Goal: Task Accomplishment & Management: Manage account settings

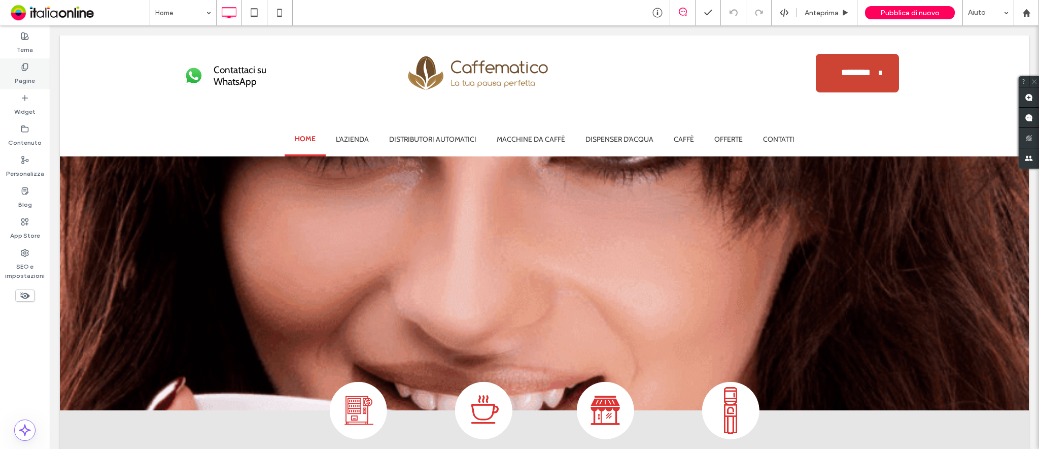
click at [25, 79] on label "Pagine" at bounding box center [25, 78] width 20 height 14
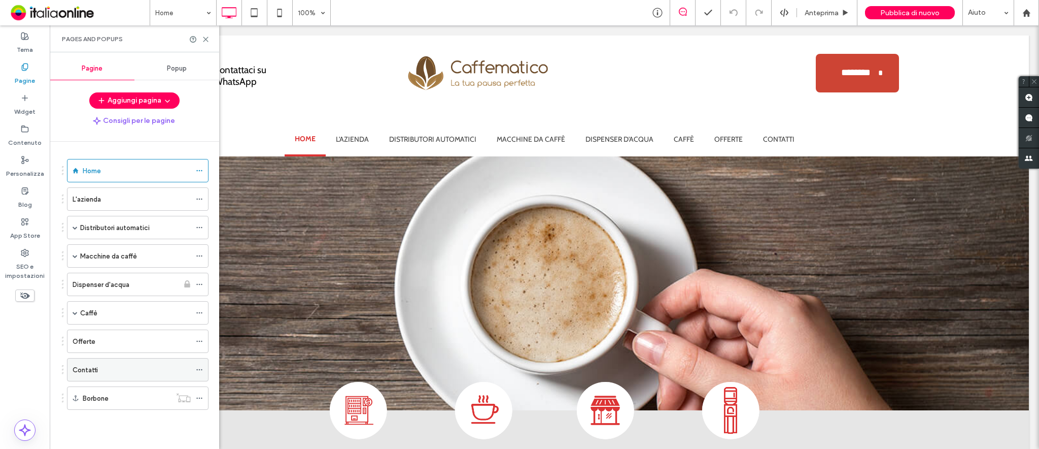
click at [105, 368] on div "Contatti" at bounding box center [132, 369] width 118 height 11
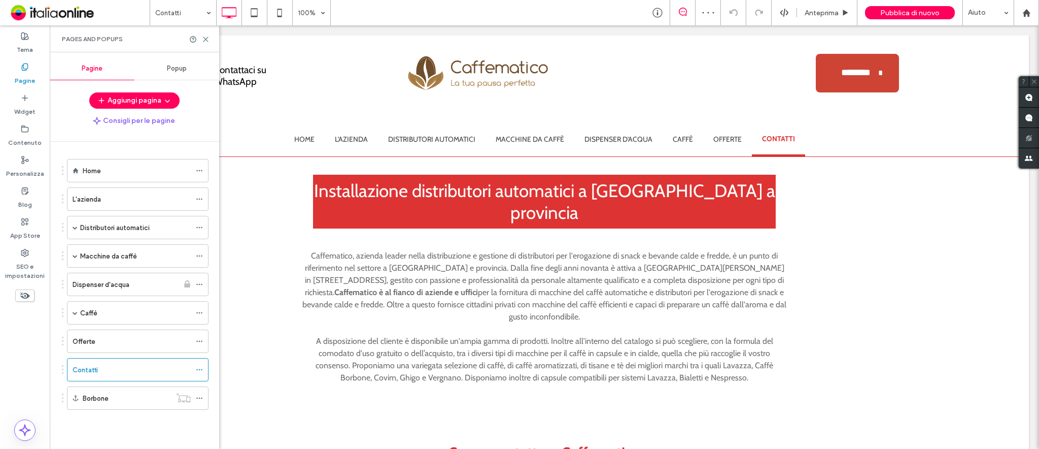
scroll to position [474, 0]
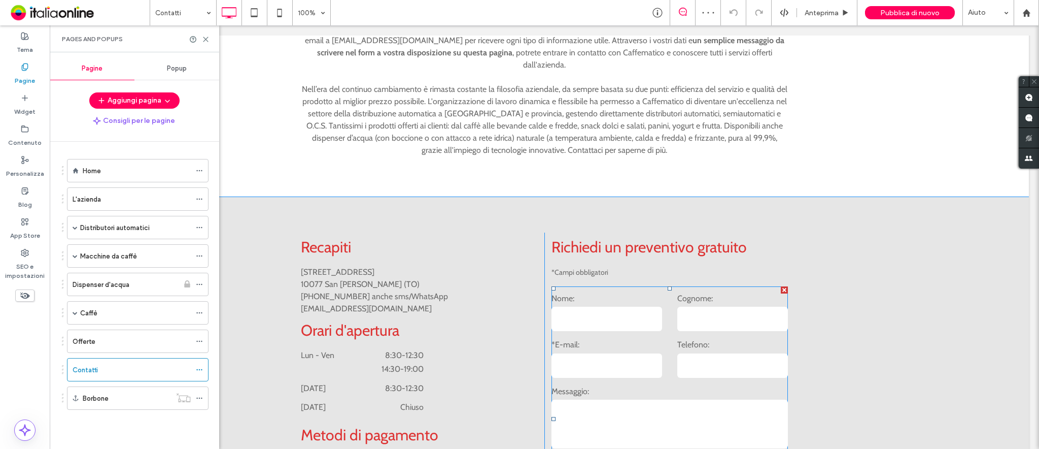
click at [595, 291] on label "Nome:" at bounding box center [607, 298] width 111 height 14
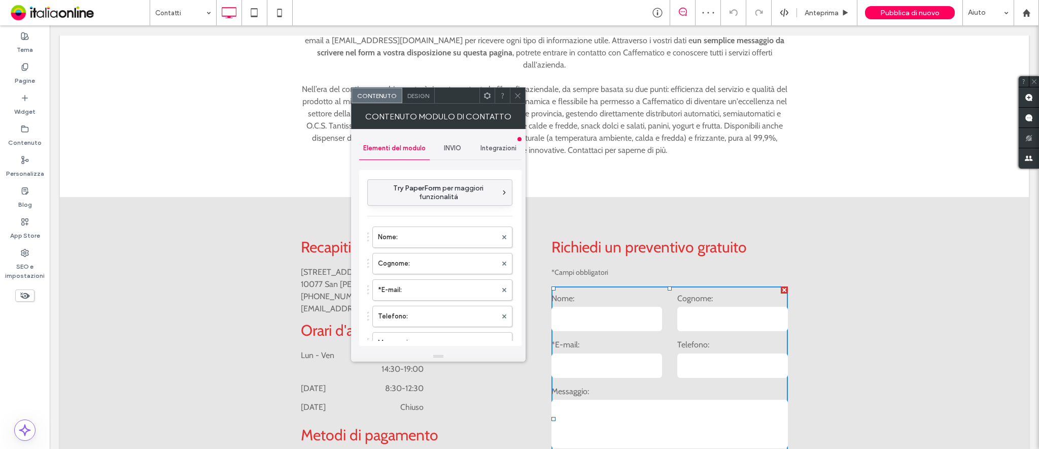
type input "*****"
type input "**********"
click at [421, 293] on label "*E-mail:" at bounding box center [437, 290] width 119 height 20
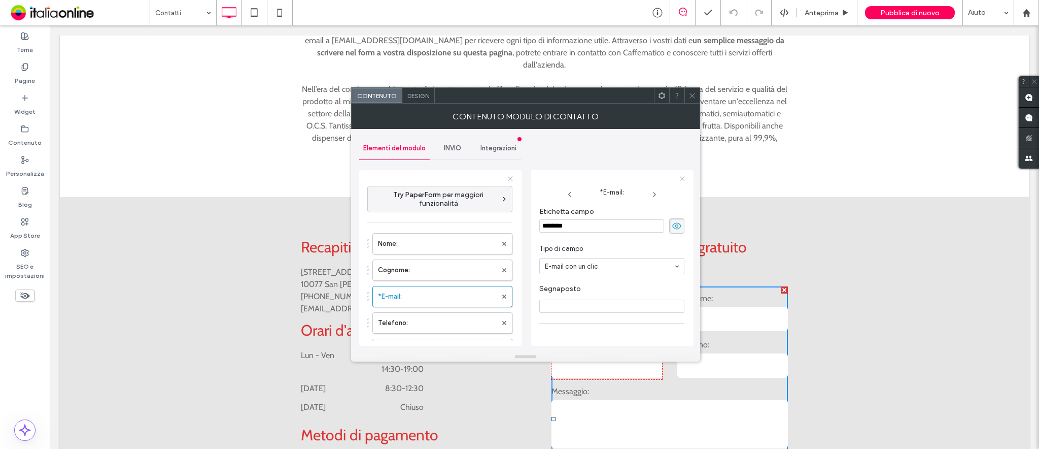
click at [452, 145] on span "INVIO" at bounding box center [452, 148] width 17 height 8
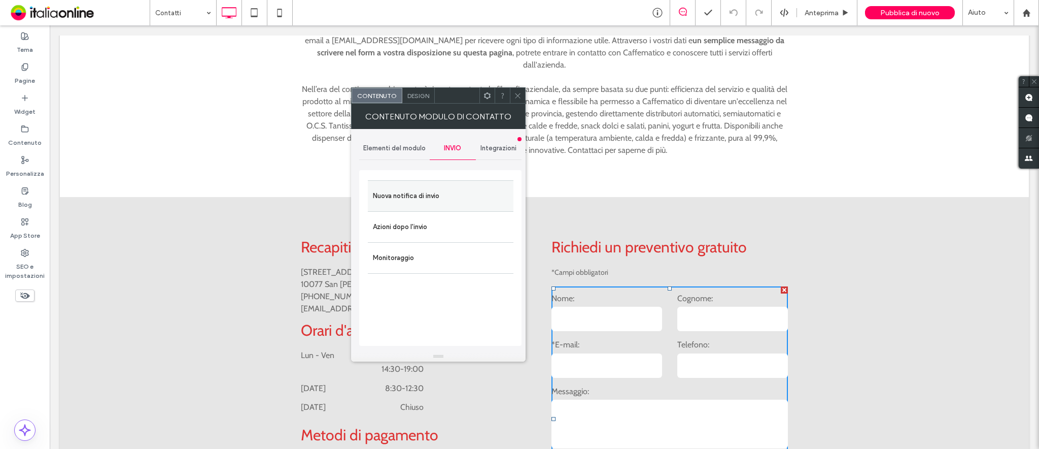
click at [436, 199] on label "Nuova notifica di invio" at bounding box center [441, 196] width 136 height 20
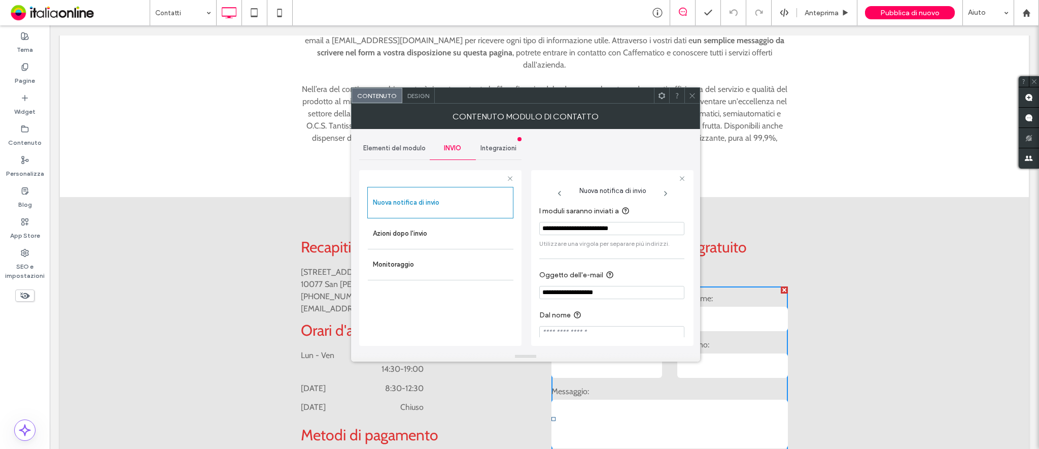
click at [656, 228] on input "**********" at bounding box center [612, 228] width 145 height 13
drag, startPoint x: 694, startPoint y: 94, endPoint x: 688, endPoint y: 94, distance: 5.6
click at [694, 94] on use at bounding box center [692, 95] width 5 height 5
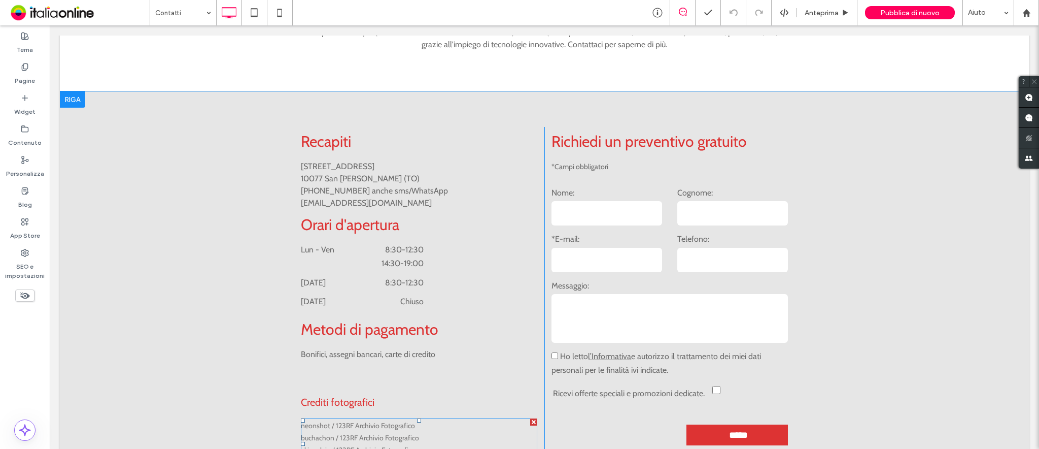
scroll to position [556, 0]
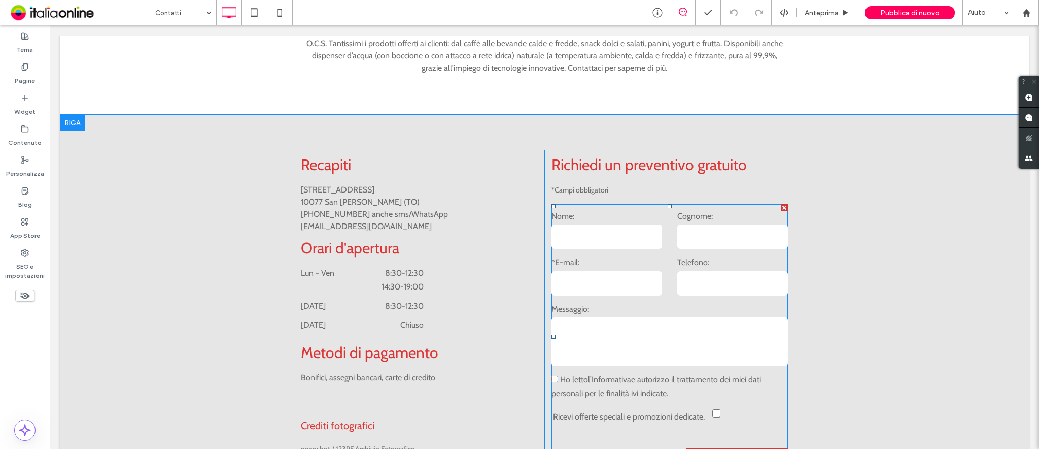
click at [610, 209] on label "Nome:" at bounding box center [607, 216] width 111 height 14
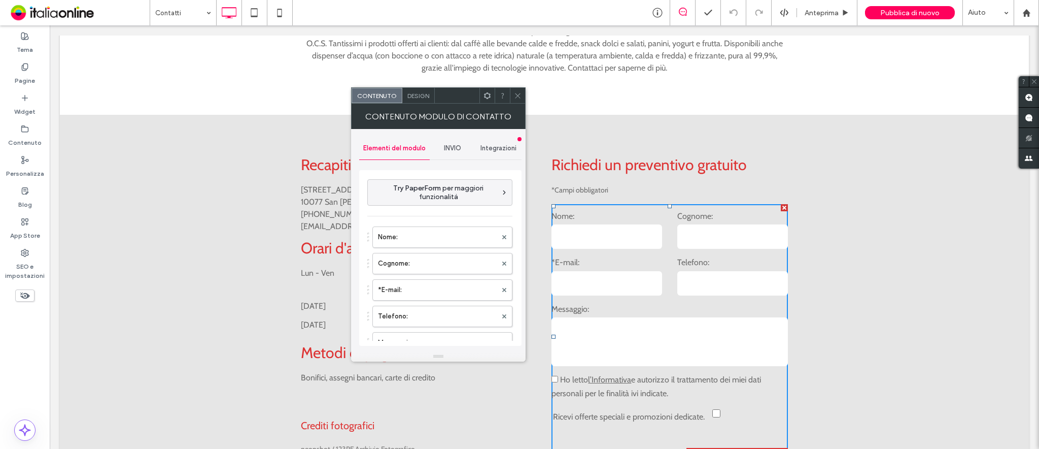
type input "*****"
type input "**********"
drag, startPoint x: 516, startPoint y: 93, endPoint x: 483, endPoint y: 164, distance: 79.0
click at [516, 93] on icon at bounding box center [518, 96] width 8 height 8
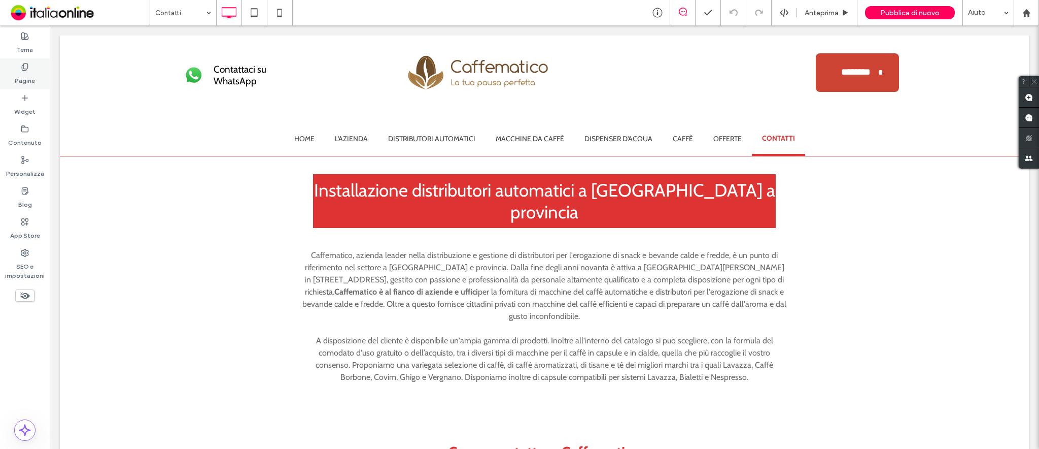
scroll to position [0, 0]
click at [33, 77] on label "Pagine" at bounding box center [25, 78] width 20 height 14
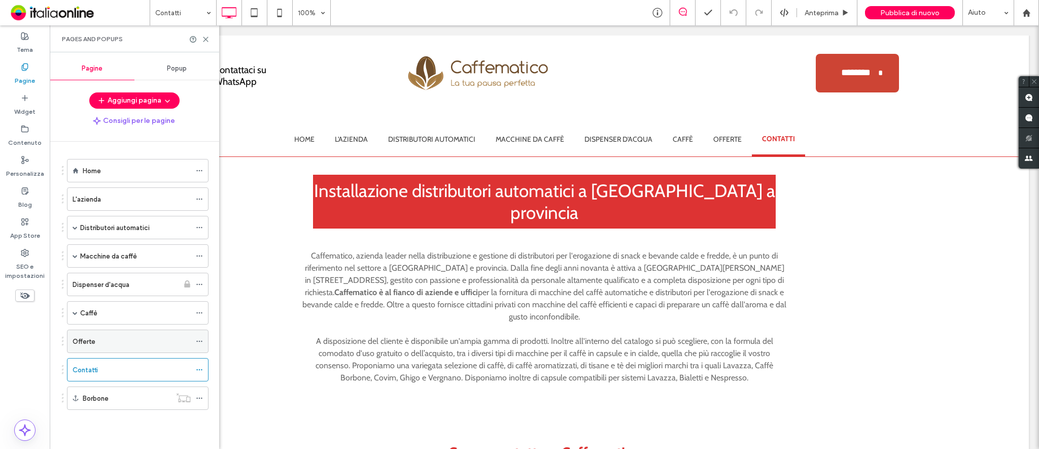
click at [103, 338] on div "Offerte" at bounding box center [132, 341] width 118 height 11
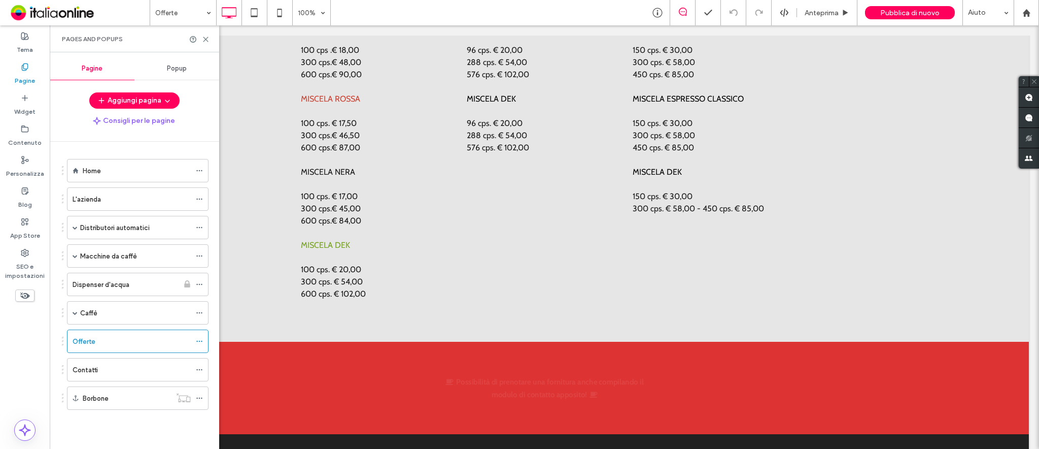
scroll to position [5198, 0]
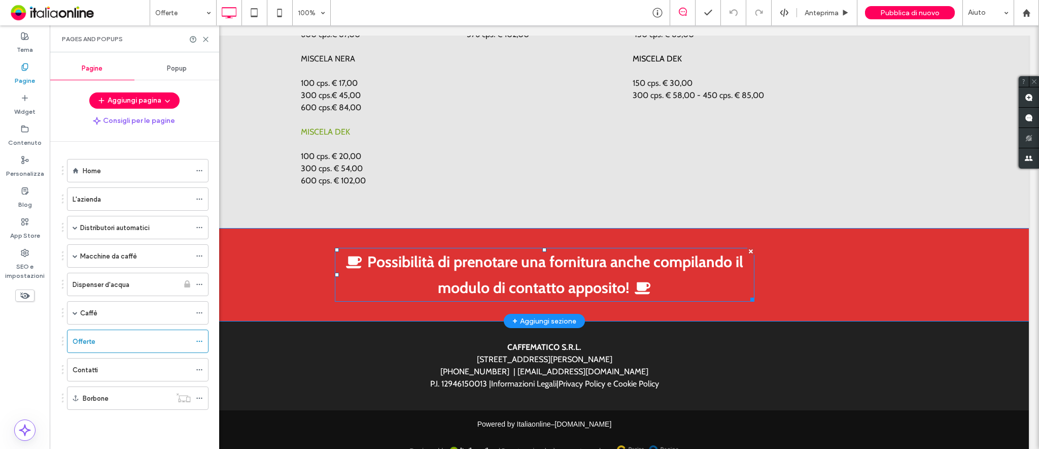
click at [428, 252] on span "Possibilità di prenotare una fornitura anche compilando il modulo di contatto a…" at bounding box center [544, 274] width 397 height 45
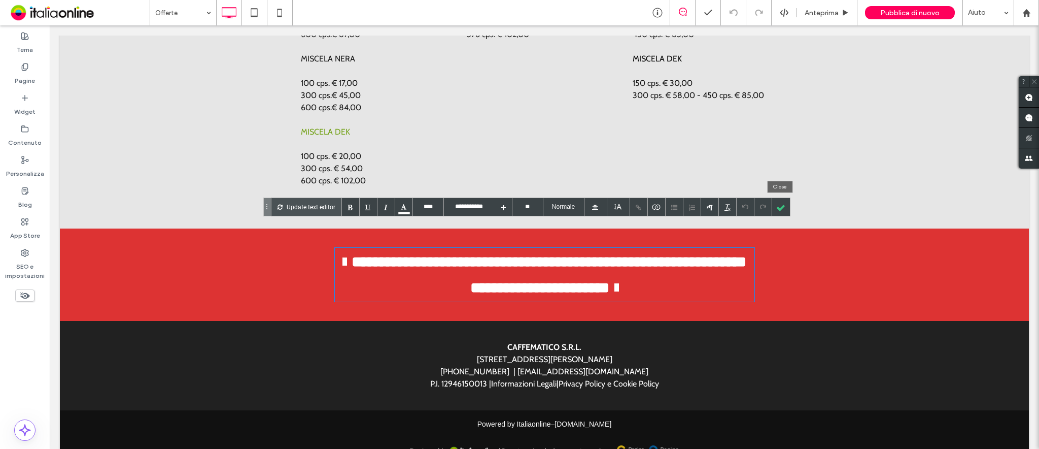
click at [782, 206] on div at bounding box center [781, 207] width 18 height 18
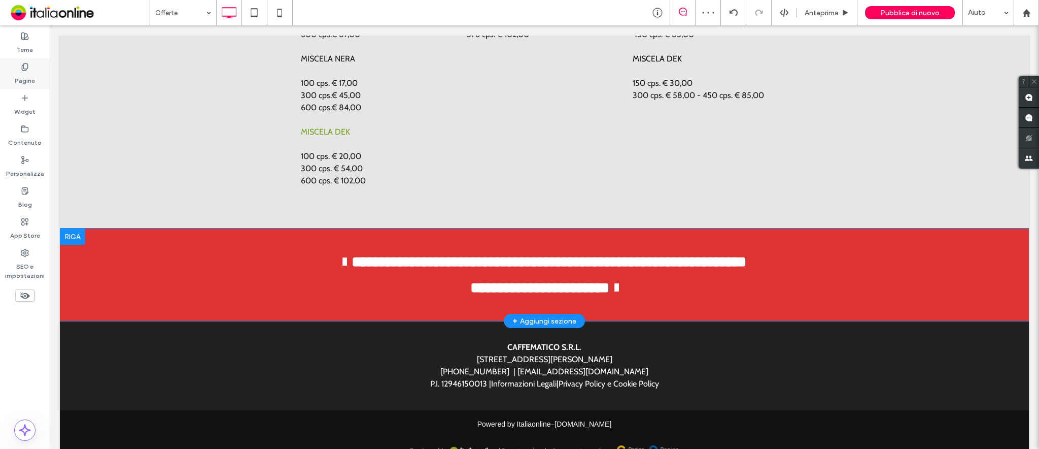
click at [38, 72] on div "Pagine" at bounding box center [25, 73] width 50 height 31
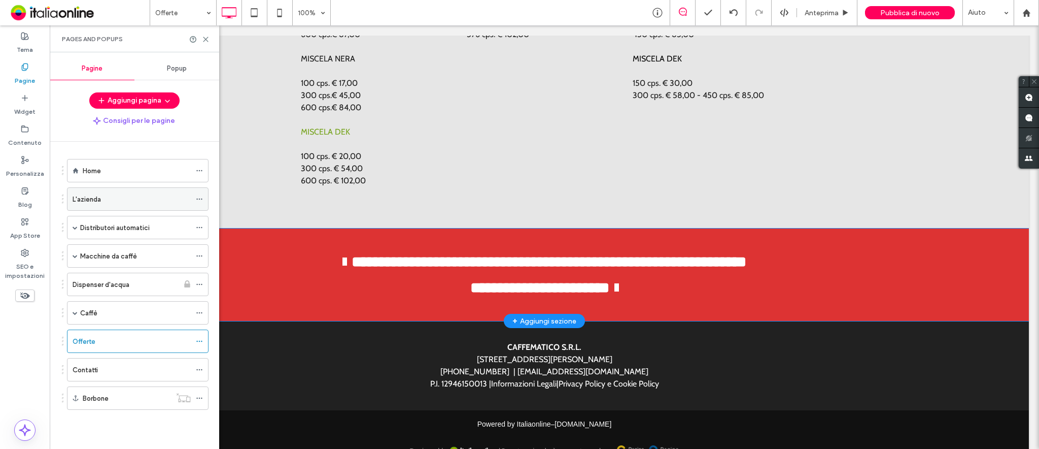
click at [103, 205] on div "L'azienda" at bounding box center [132, 199] width 118 height 22
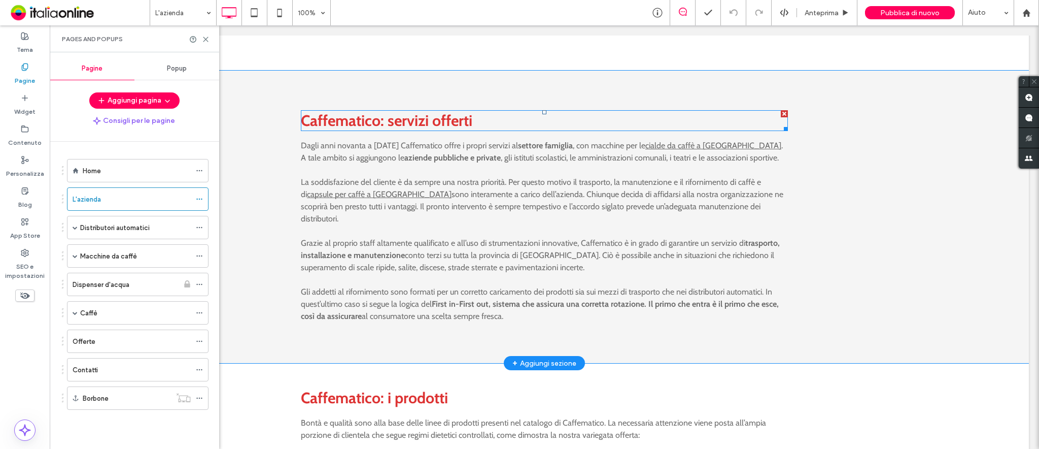
scroll to position [1354, 0]
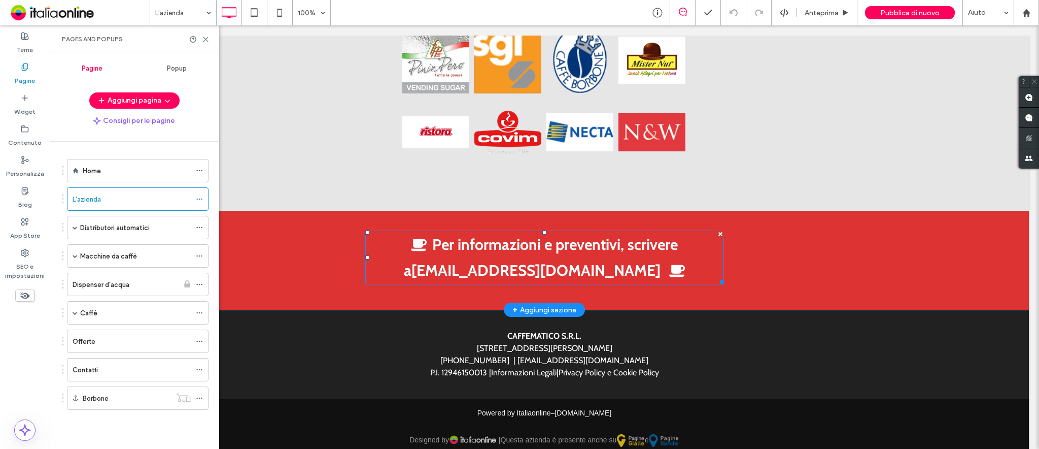
click at [604, 261] on link "caffematico.fp@hotmail.com" at bounding box center [536, 270] width 249 height 19
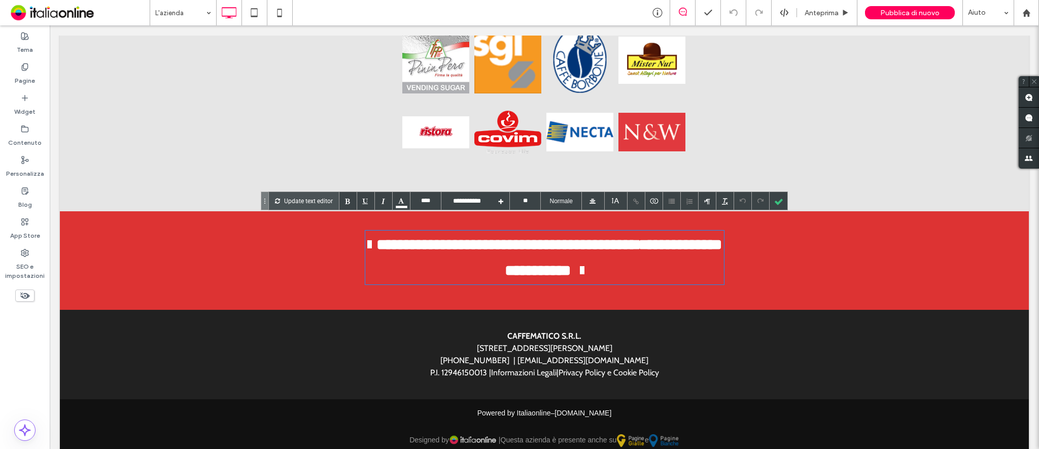
type input "*****"
click at [611, 256] on link "**********" at bounding box center [613, 257] width 217 height 41
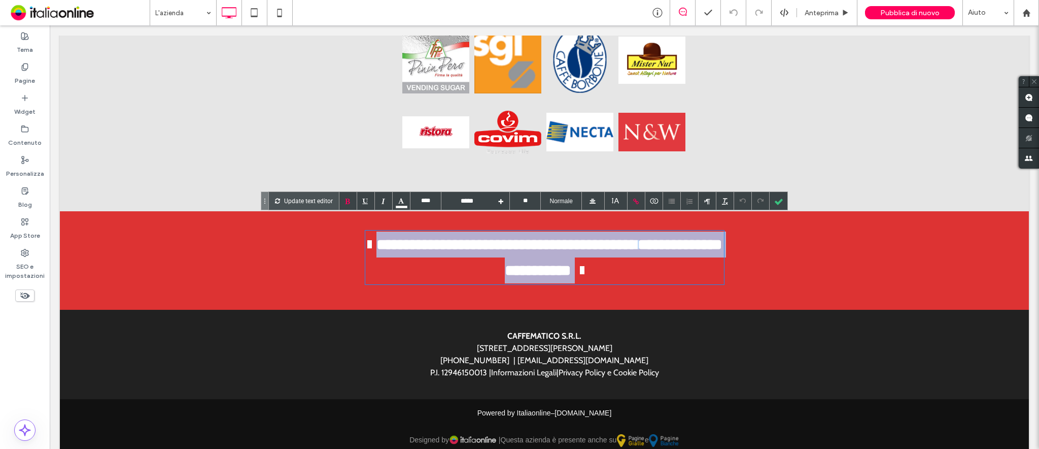
click at [611, 256] on link "**********" at bounding box center [613, 257] width 217 height 41
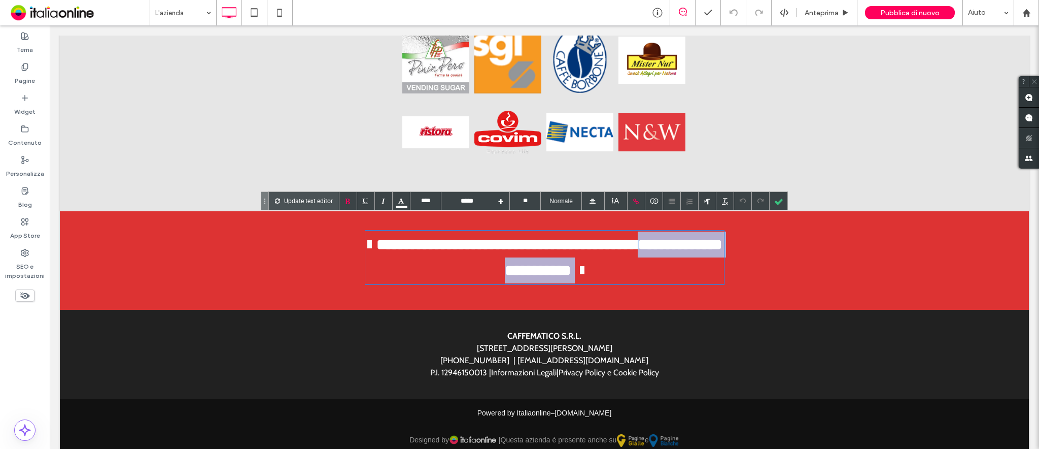
drag, startPoint x: 433, startPoint y: 252, endPoint x: 624, endPoint y: 257, distance: 190.9
click at [624, 257] on span "**********" at bounding box center [544, 257] width 355 height 41
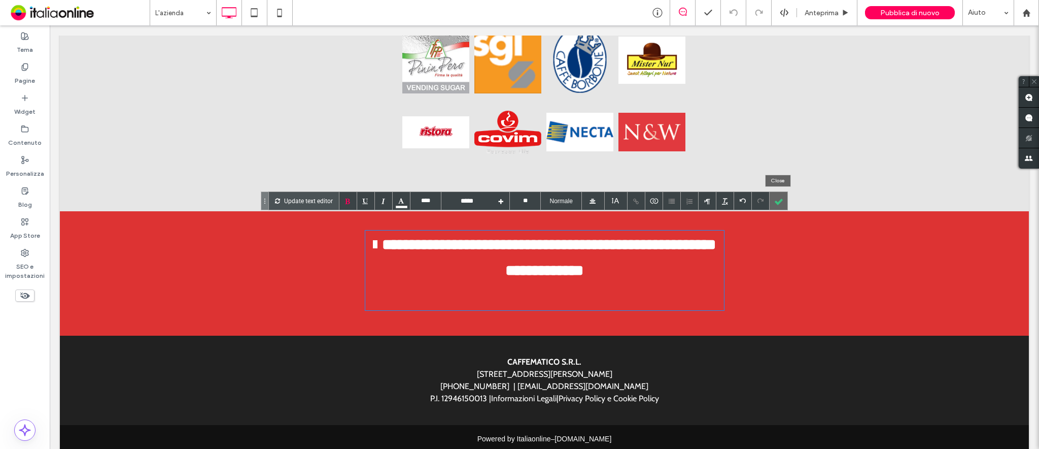
click at [778, 198] on div at bounding box center [779, 201] width 18 height 18
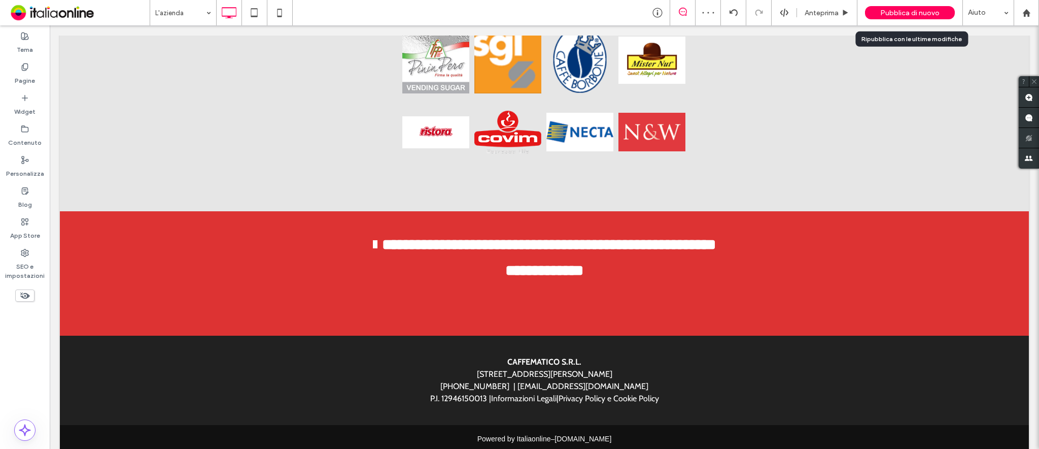
click at [904, 6] on div "Pubblica di nuovo" at bounding box center [910, 12] width 90 height 13
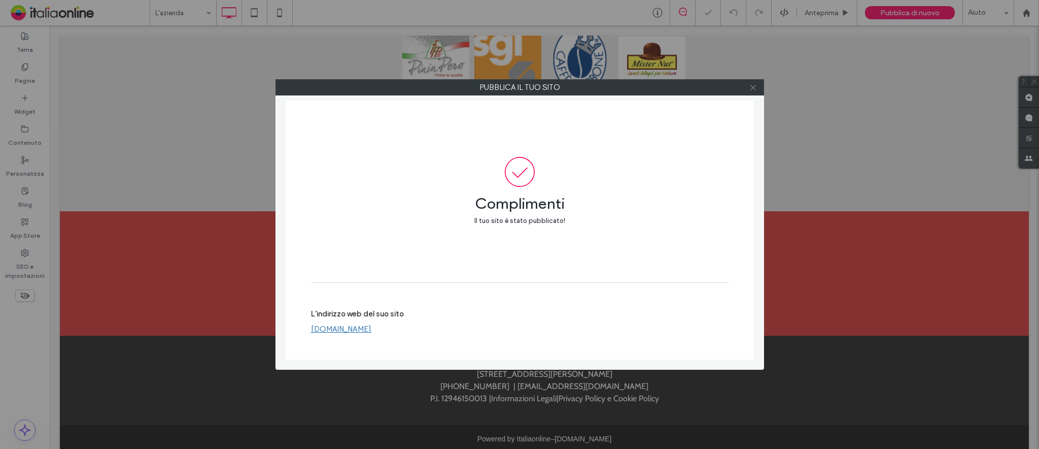
click at [752, 89] on use at bounding box center [753, 87] width 5 height 5
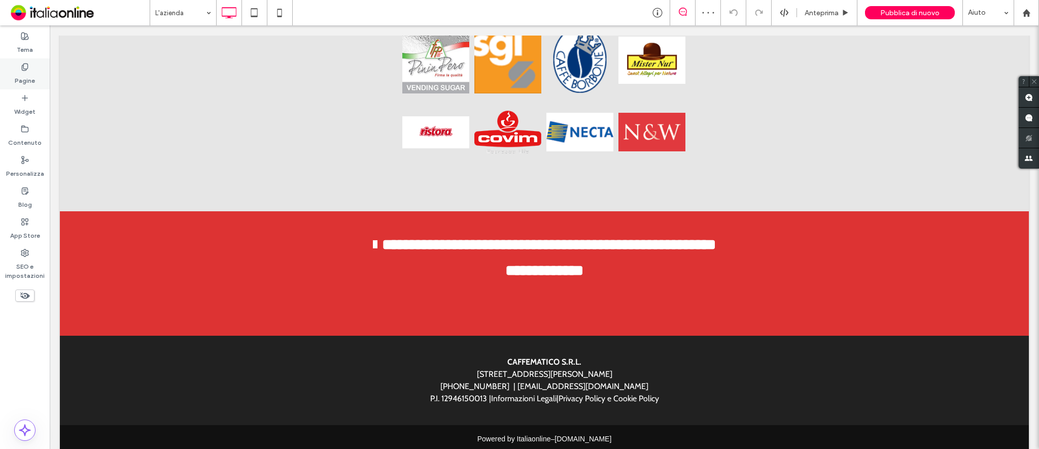
drag, startPoint x: 26, startPoint y: 81, endPoint x: 160, endPoint y: 88, distance: 134.7
click at [26, 81] on label "Pagine" at bounding box center [25, 78] width 20 height 14
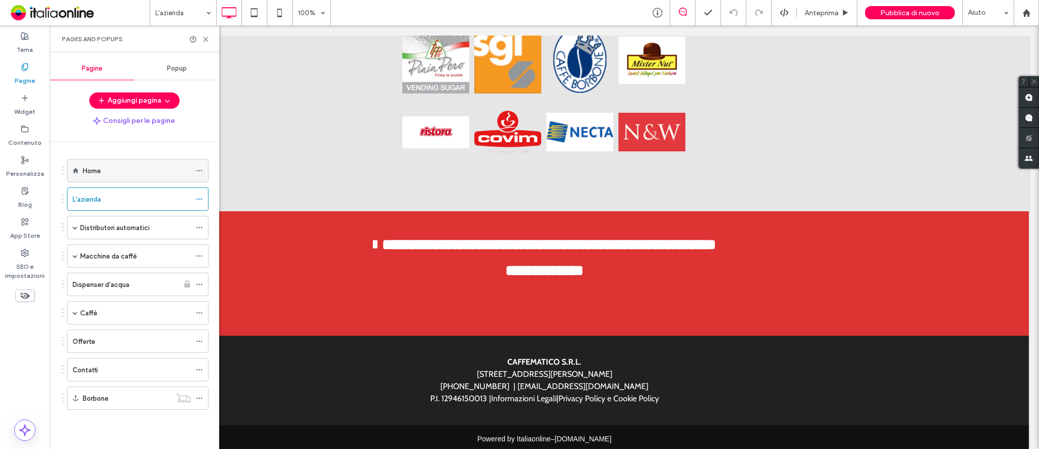
click at [109, 173] on div "Home" at bounding box center [137, 170] width 108 height 11
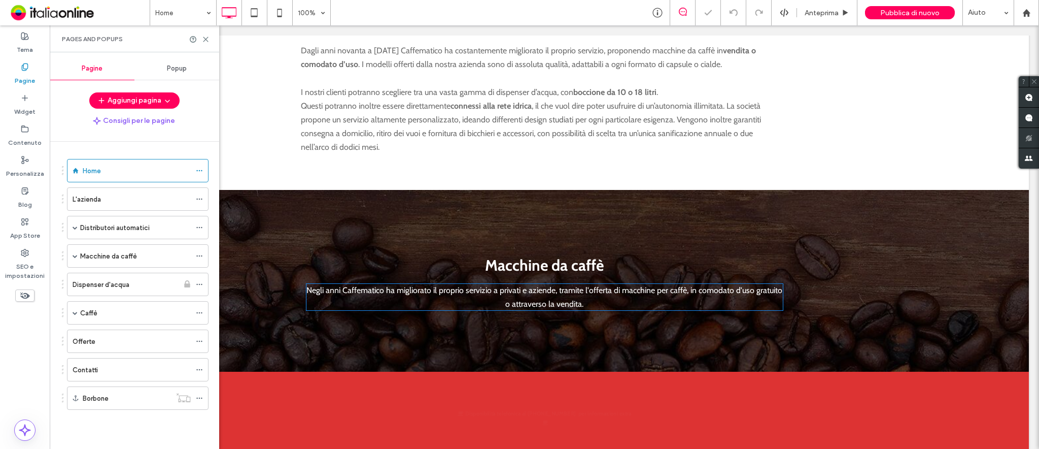
scroll to position [1451, 0]
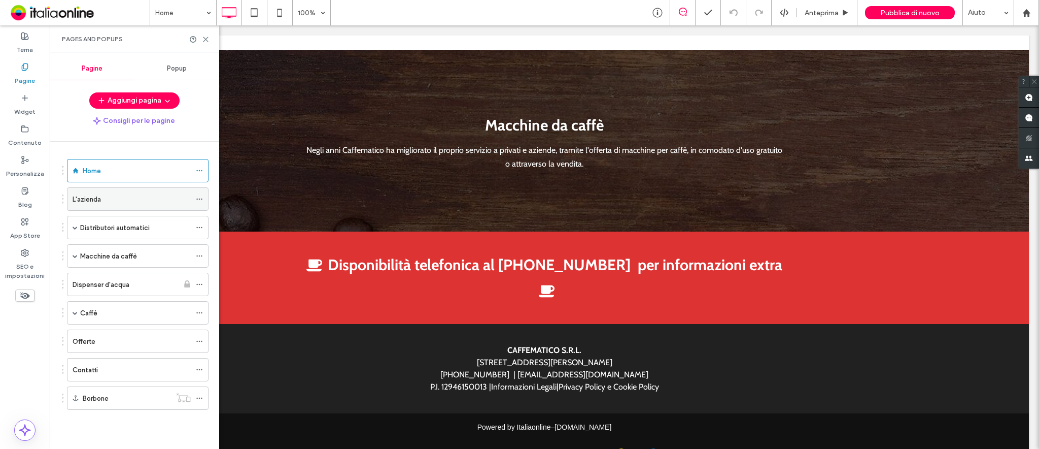
click at [117, 195] on div "L'azienda" at bounding box center [132, 199] width 118 height 11
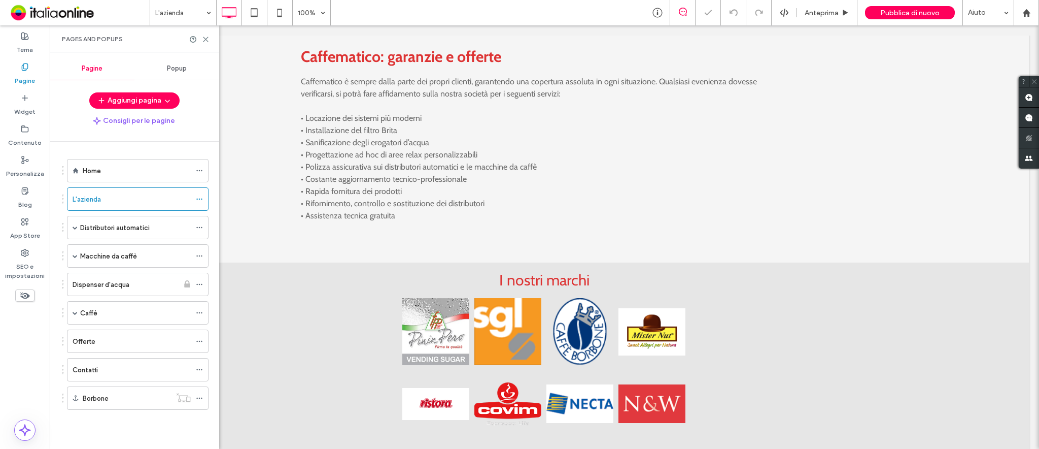
scroll to position [1379, 0]
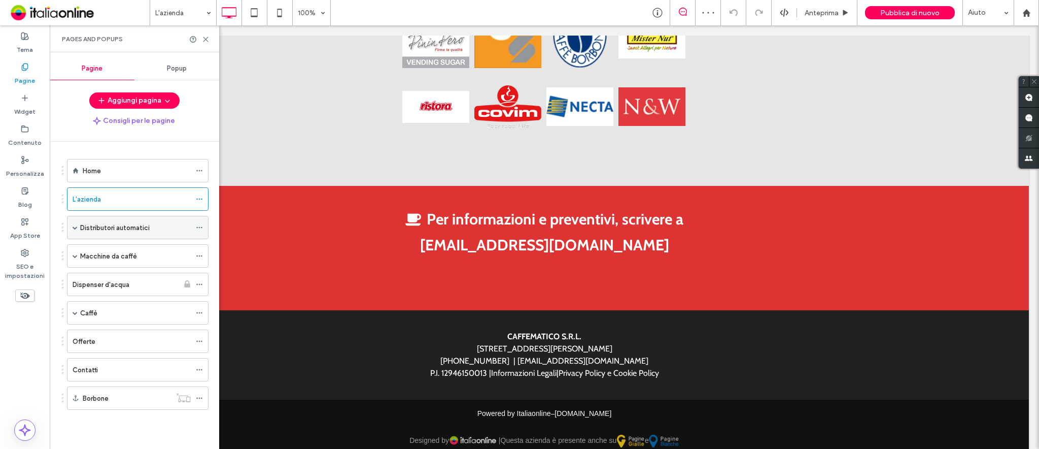
click at [98, 227] on label "Distributori automatici" at bounding box center [115, 228] width 70 height 18
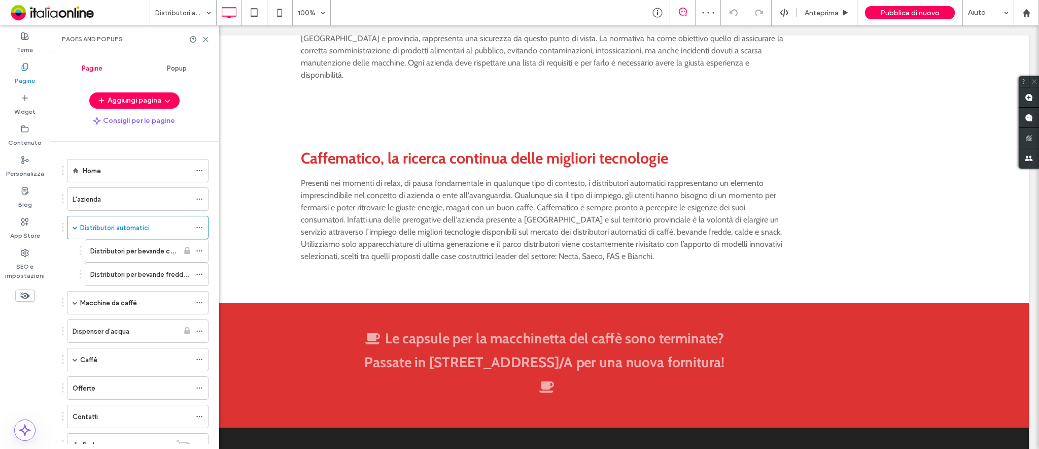
scroll to position [745, 0]
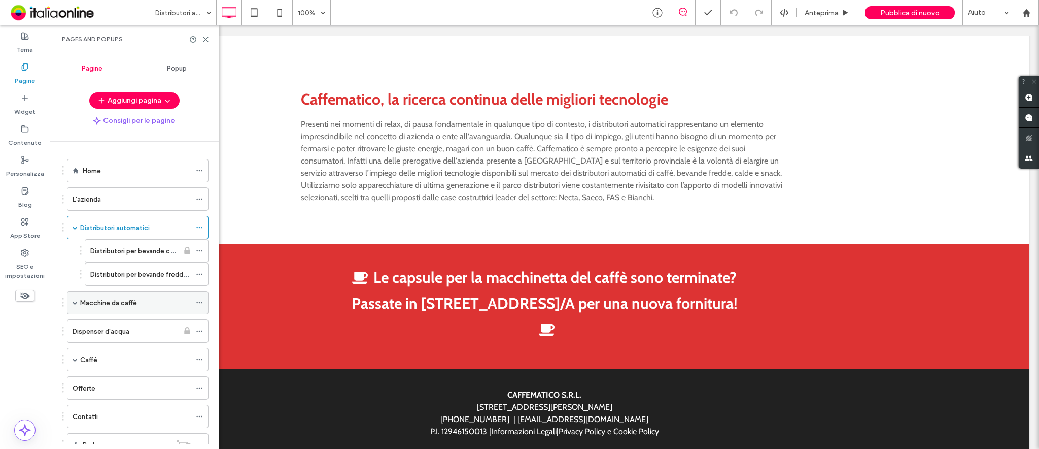
click at [109, 296] on div "Macchine da caffè" at bounding box center [135, 302] width 111 height 22
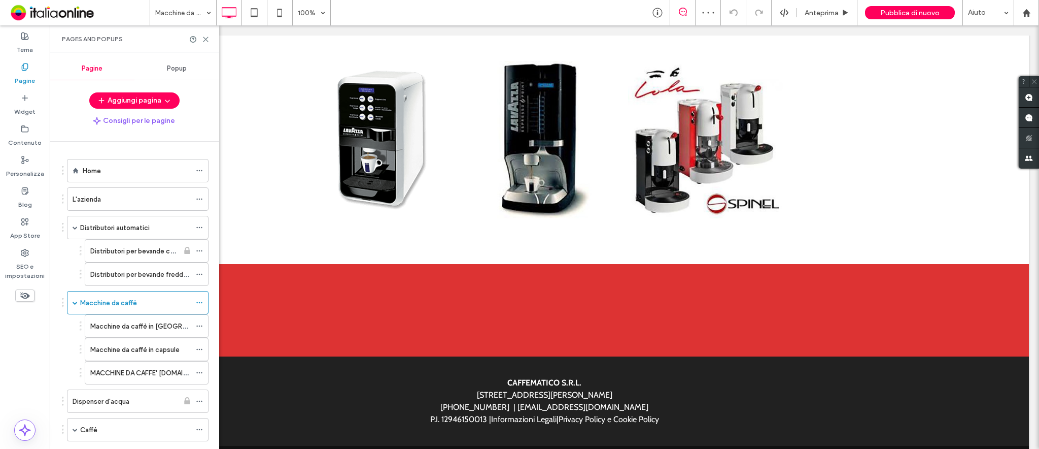
scroll to position [1139, 0]
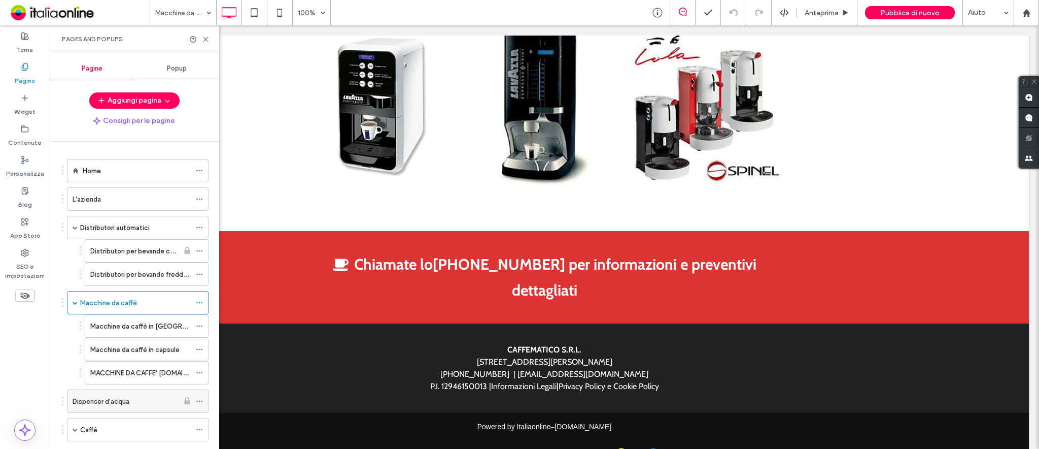
click at [110, 399] on label "Dispenser d'acqua" at bounding box center [101, 401] width 57 height 18
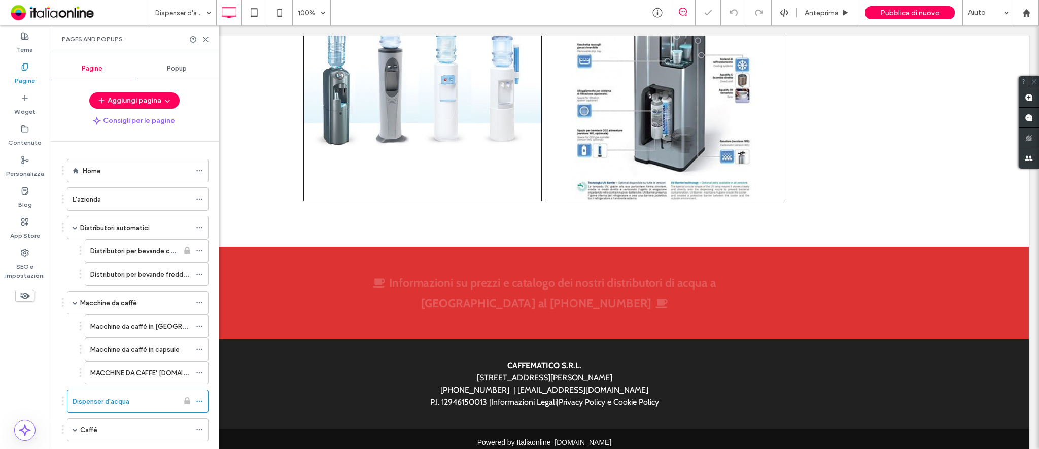
scroll to position [1310, 0]
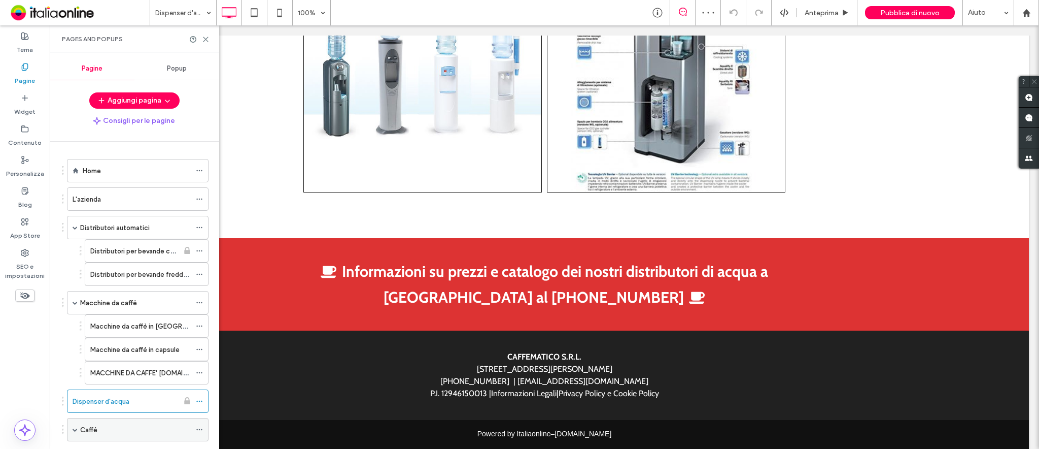
click at [115, 427] on div "Caffè" at bounding box center [135, 429] width 111 height 11
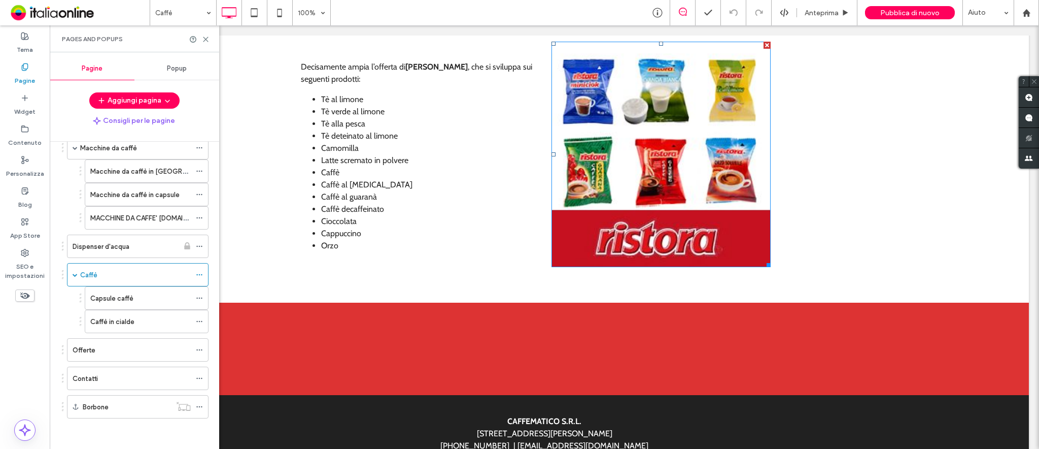
scroll to position [2486, 0]
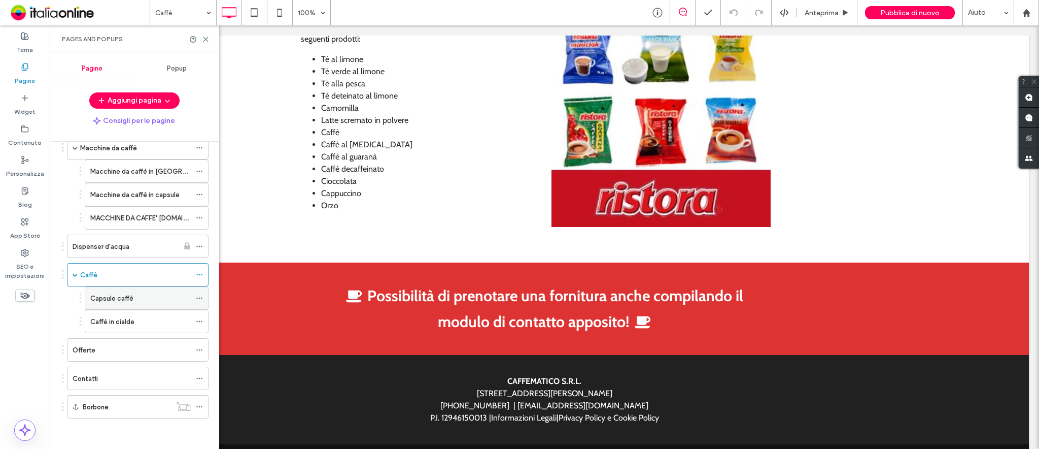
click at [100, 298] on label "Capsule caffè" at bounding box center [111, 298] width 43 height 18
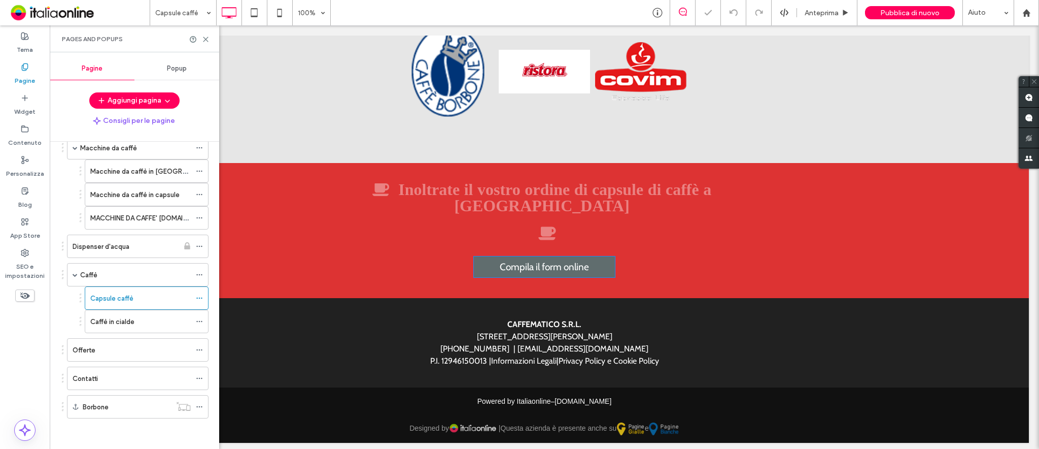
scroll to position [899, 0]
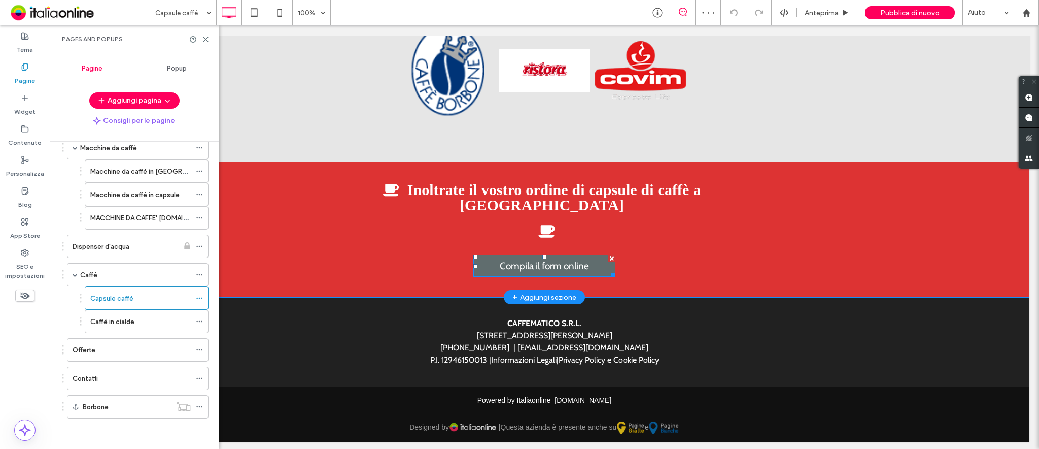
click at [537, 265] on span "Compila il form online" at bounding box center [544, 266] width 96 height 22
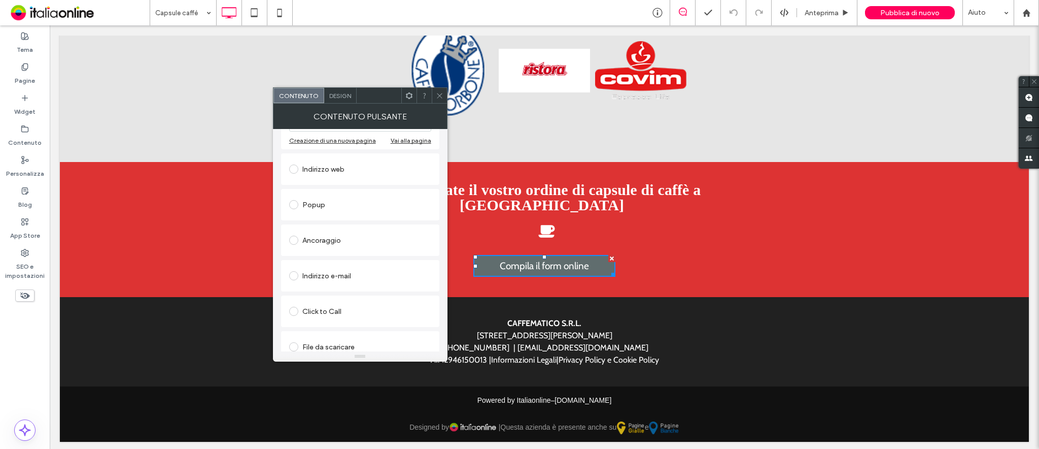
scroll to position [171, 0]
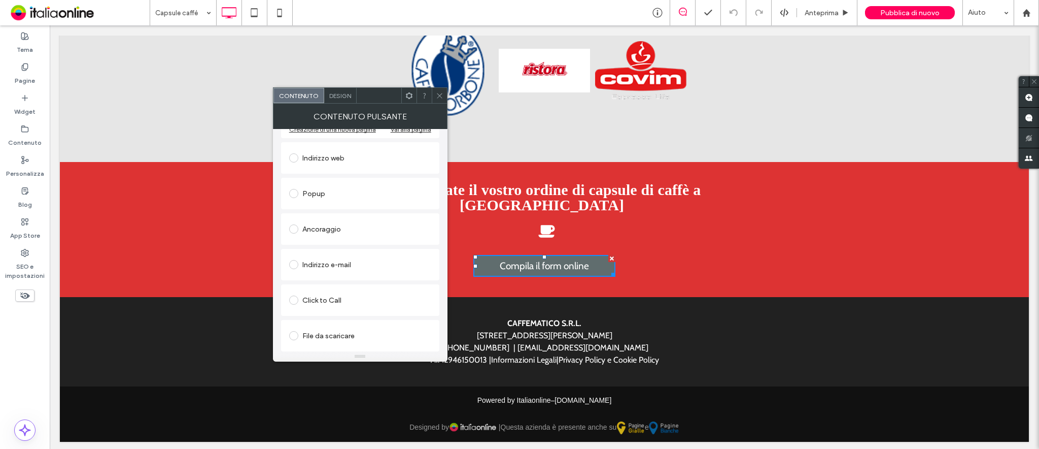
click at [440, 94] on icon at bounding box center [440, 96] width 8 height 8
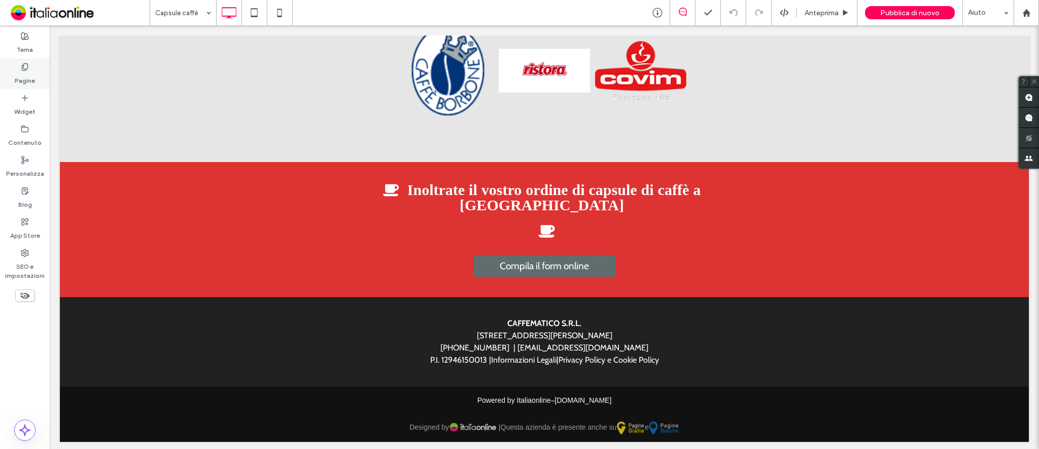
drag, startPoint x: 21, startPoint y: 65, endPoint x: 27, endPoint y: 71, distance: 7.9
click at [22, 65] on use at bounding box center [25, 66] width 6 height 7
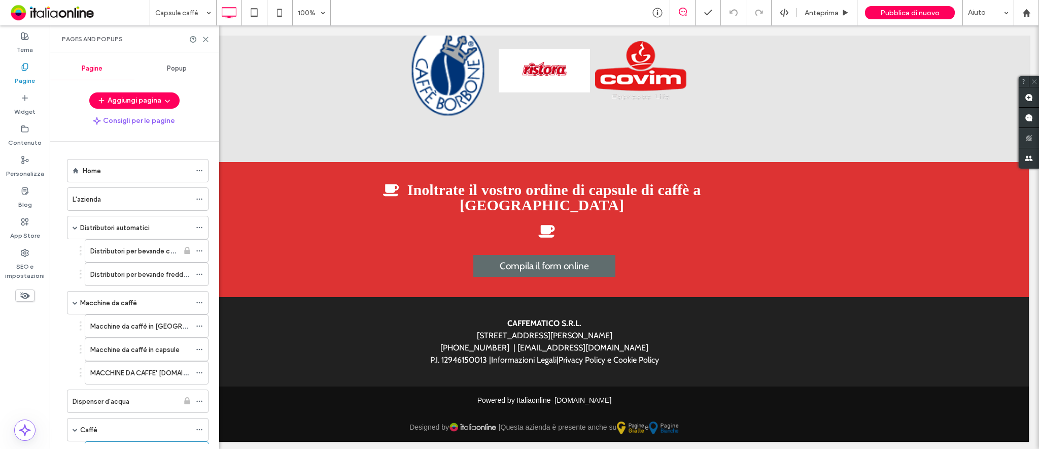
click at [27, 71] on label "Pagine" at bounding box center [25, 78] width 20 height 14
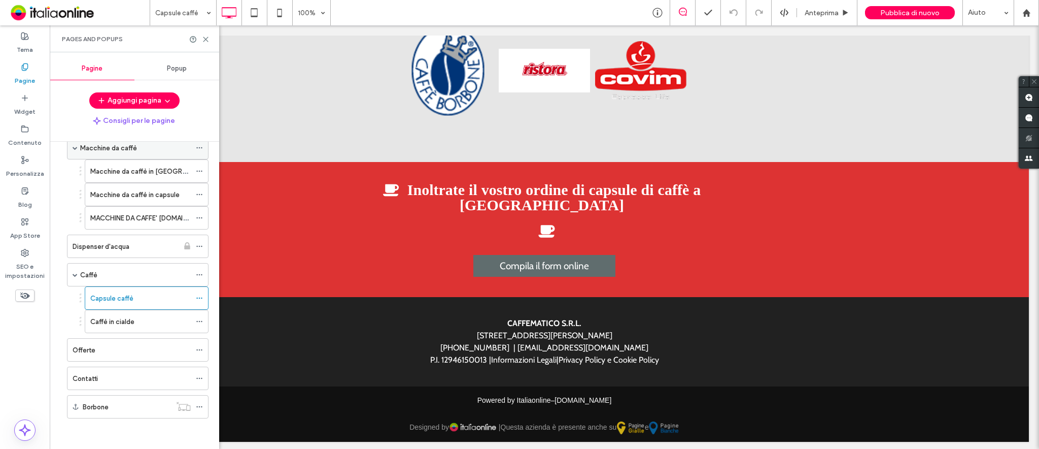
scroll to position [156, 0]
click at [103, 351] on div "Offerte" at bounding box center [132, 350] width 118 height 11
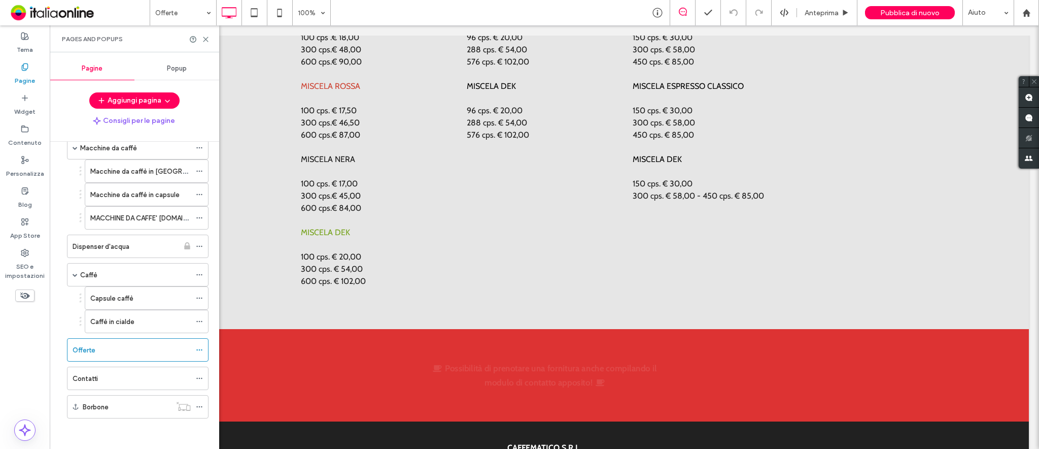
scroll to position [5198, 0]
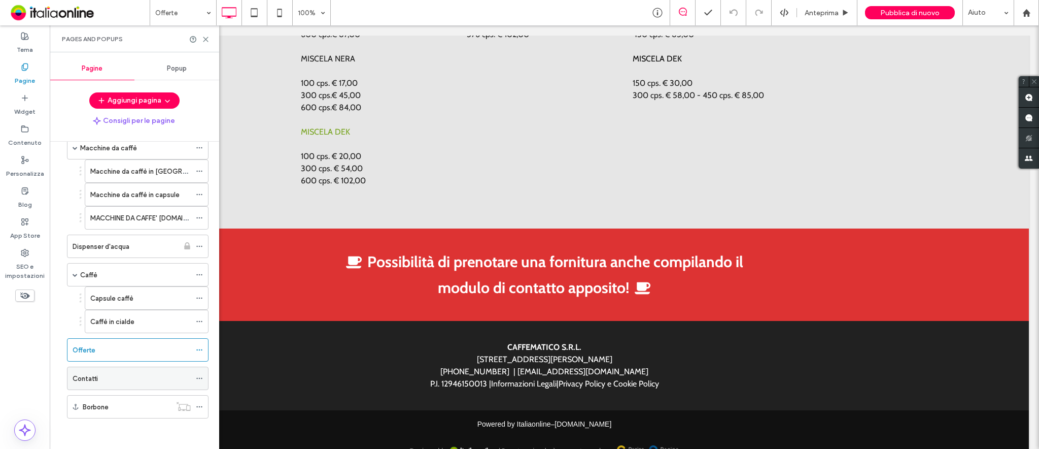
click at [107, 371] on div "Contatti" at bounding box center [132, 378] width 118 height 22
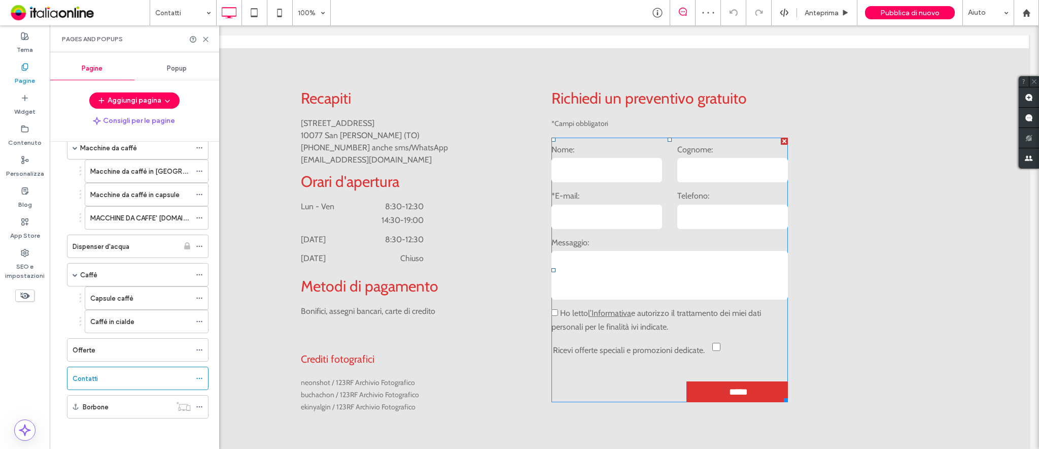
scroll to position [556, 0]
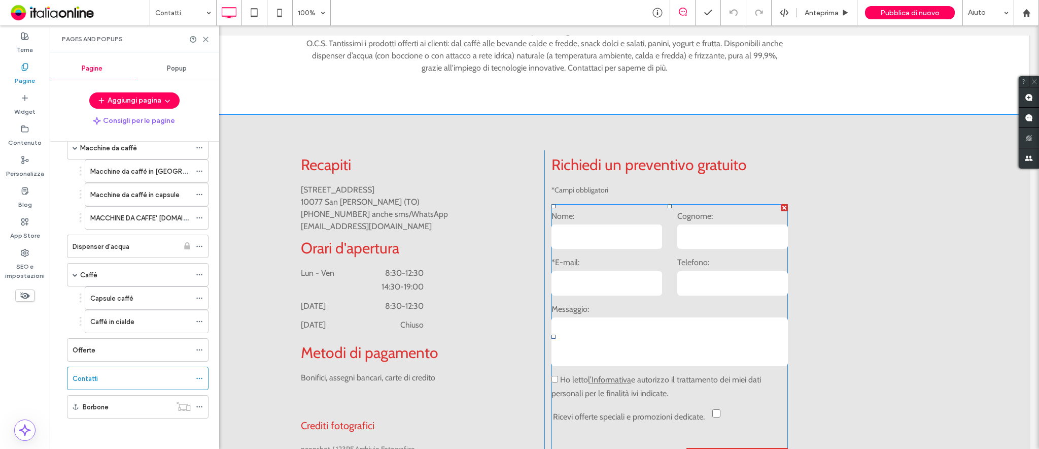
click at [639, 209] on label "Nome:" at bounding box center [607, 216] width 111 height 14
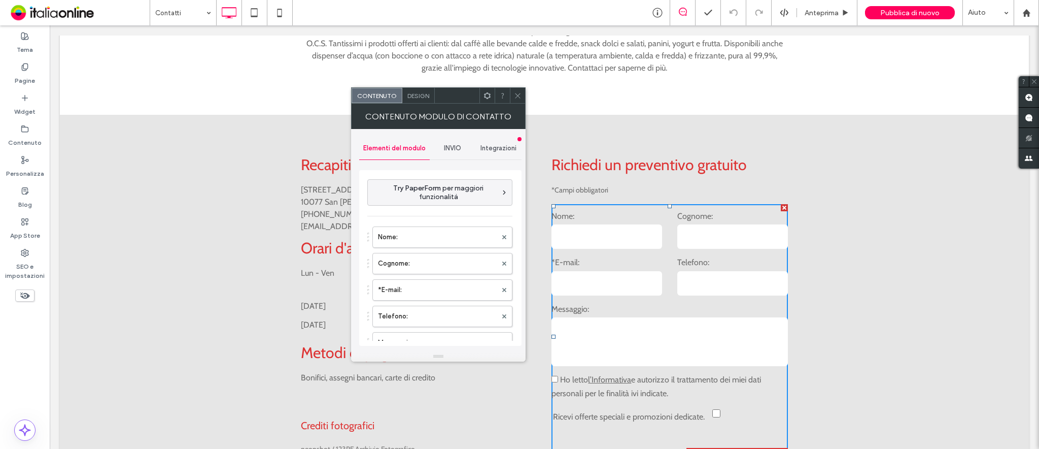
type input "*****"
type input "**********"
click at [450, 148] on span "INVIO" at bounding box center [452, 148] width 17 height 8
click at [441, 195] on label "Nuova notifica di invio" at bounding box center [441, 196] width 136 height 20
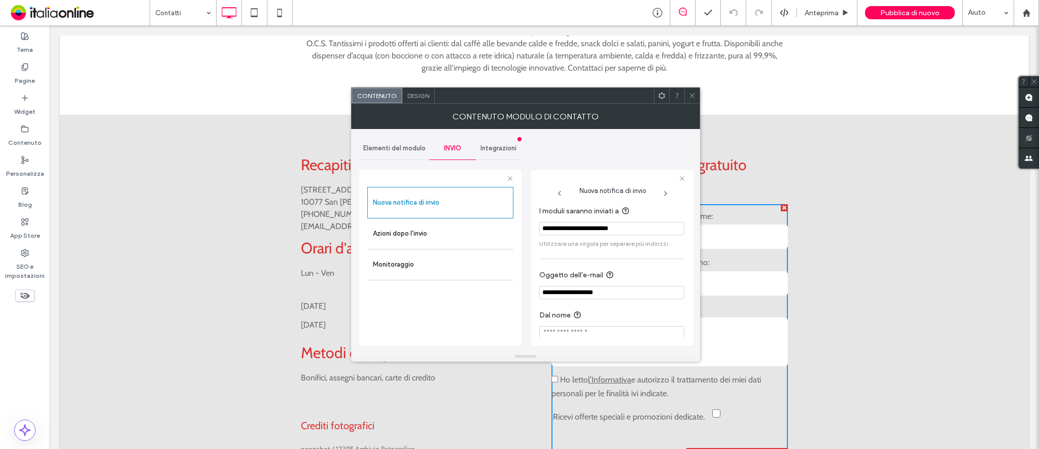
click at [693, 100] on span at bounding box center [693, 95] width 8 height 15
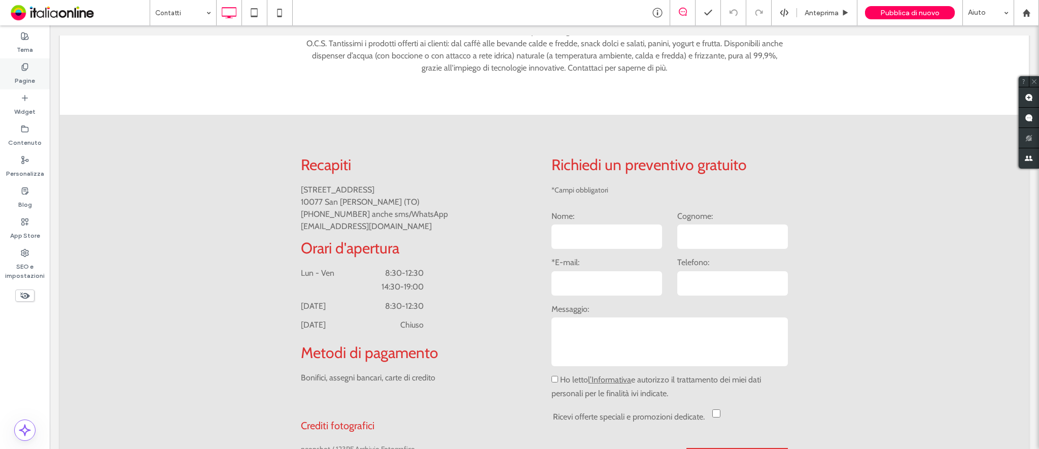
click at [33, 59] on div "Pagine" at bounding box center [25, 73] width 50 height 31
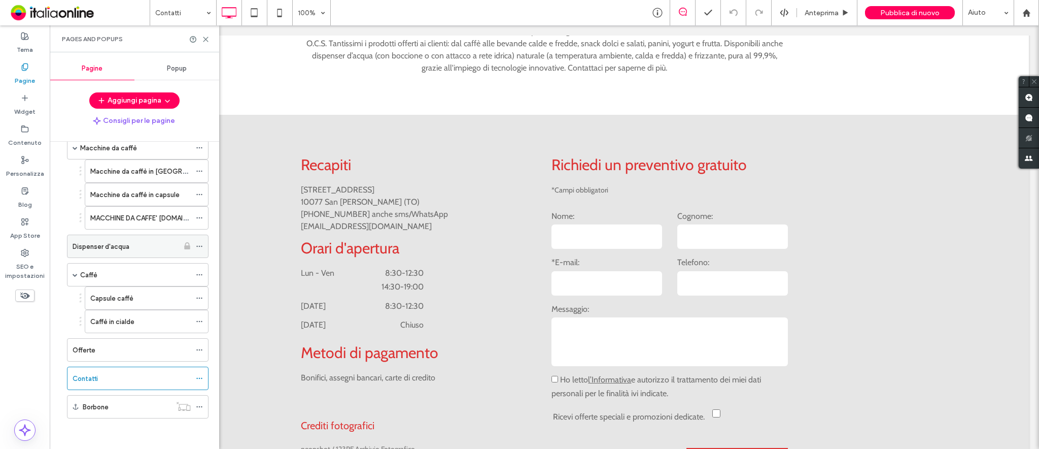
scroll to position [156, 0]
drag, startPoint x: 103, startPoint y: 404, endPoint x: 385, endPoint y: 204, distance: 346.6
click at [103, 404] on label "Borbone" at bounding box center [96, 407] width 26 height 18
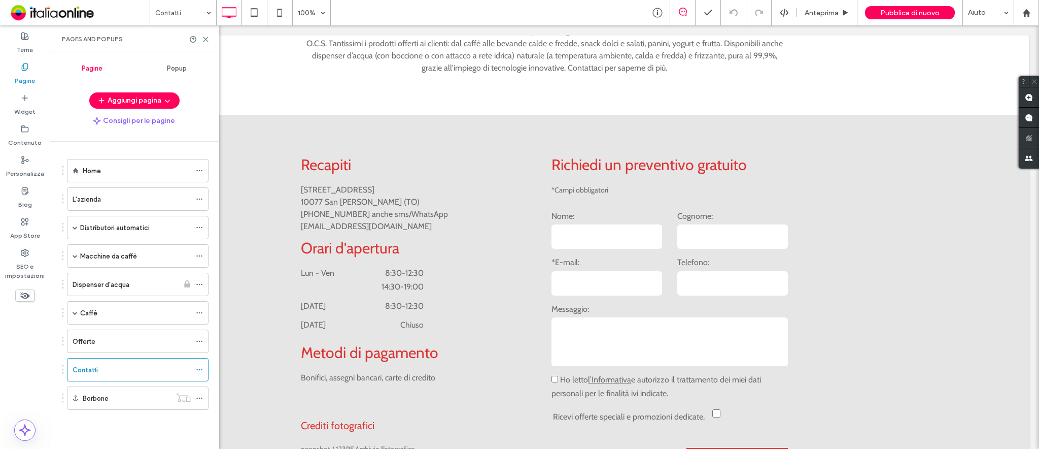
scroll to position [0, 0]
click at [103, 170] on div "Home" at bounding box center [137, 170] width 108 height 11
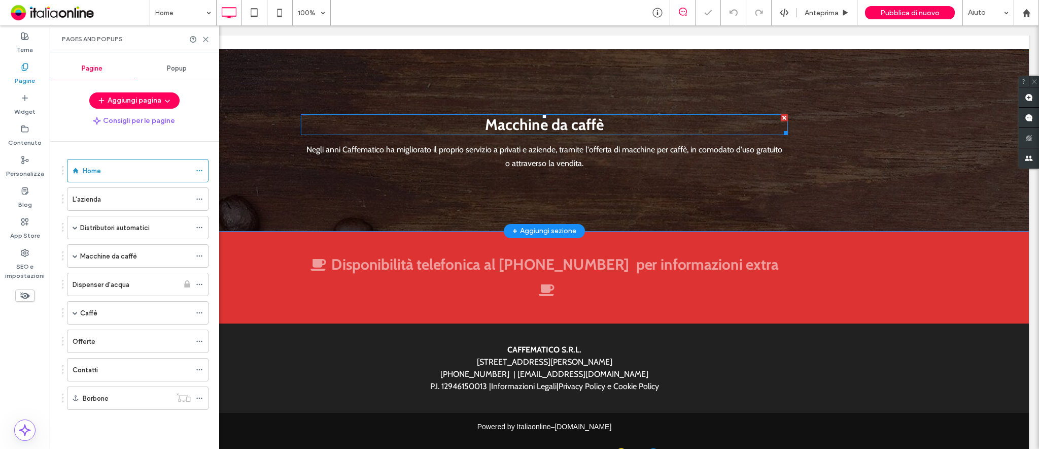
scroll to position [1451, 0]
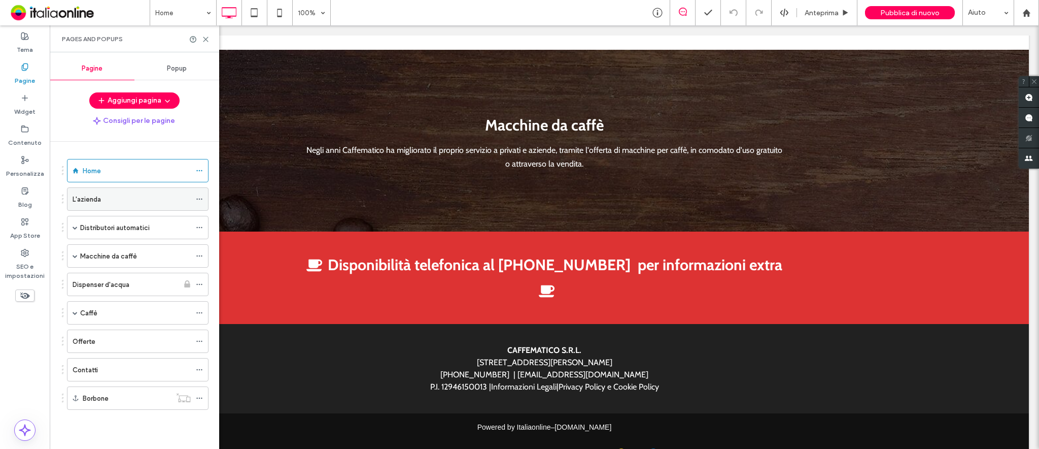
click at [99, 193] on label "L'azienda" at bounding box center [87, 199] width 28 height 18
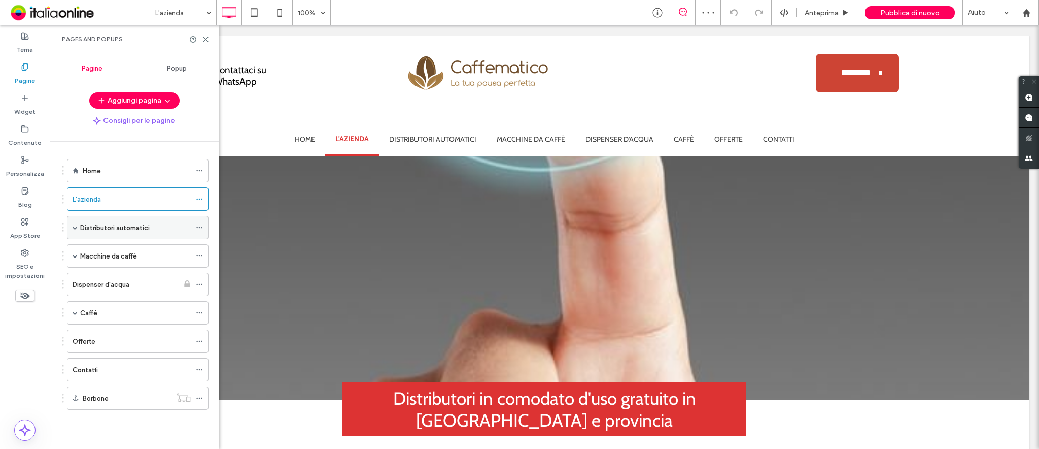
click at [137, 227] on label "Distributori automatici" at bounding box center [115, 228] width 70 height 18
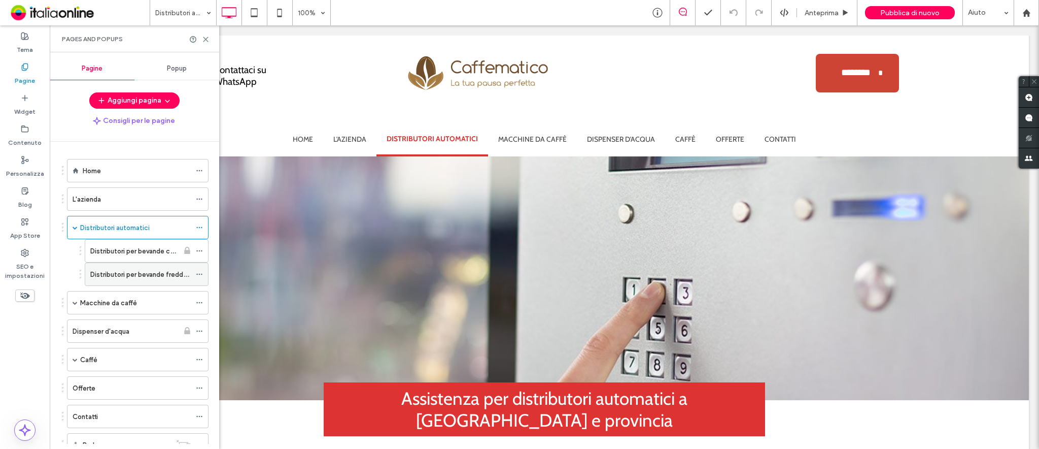
click at [139, 271] on label "Distributori per bevande fredde e snack" at bounding box center [151, 274] width 122 height 18
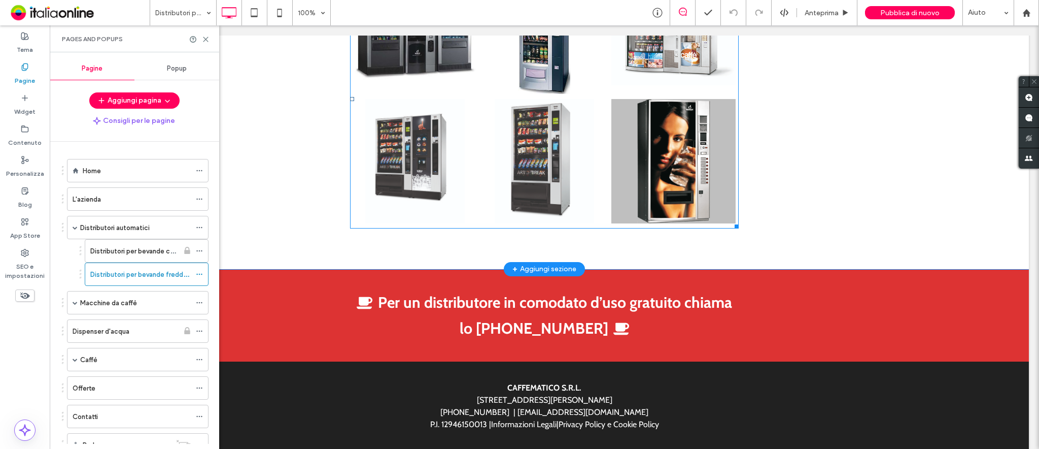
scroll to position [1833, 0]
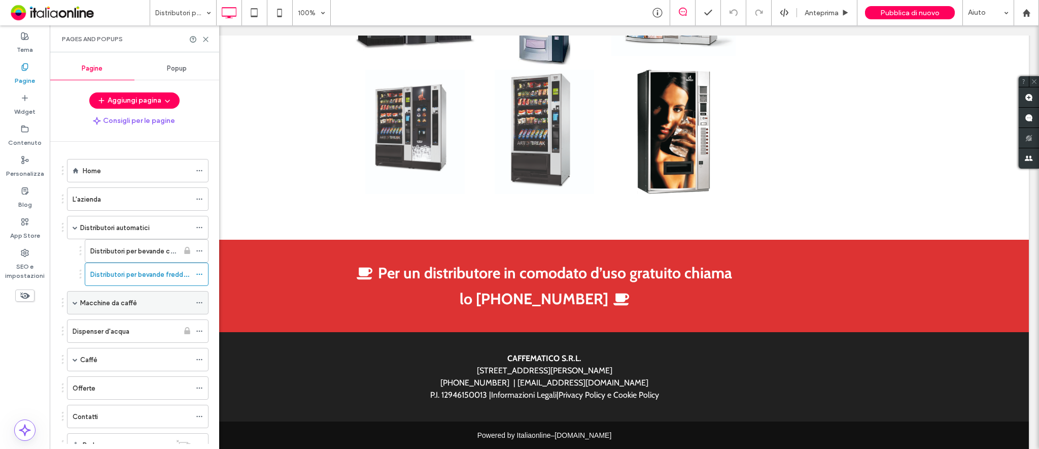
click at [104, 305] on label "Macchine da caffè" at bounding box center [108, 303] width 57 height 18
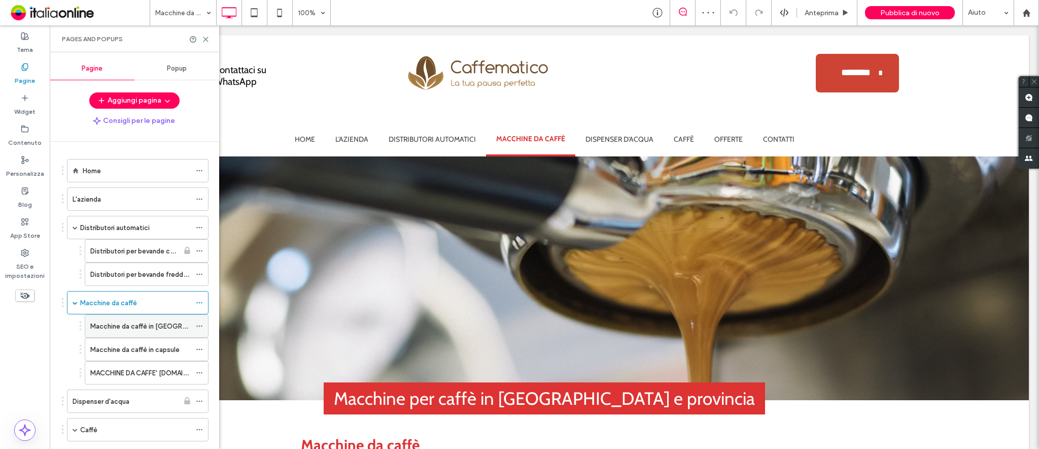
click at [142, 326] on label "Macchine da caffè in [GEOGRAPHIC_DATA]" at bounding box center [156, 326] width 133 height 18
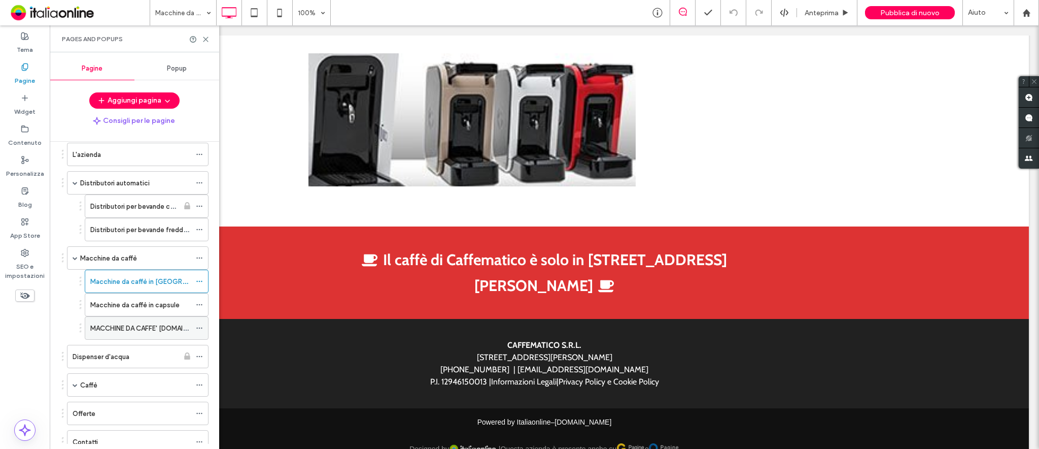
scroll to position [68, 0]
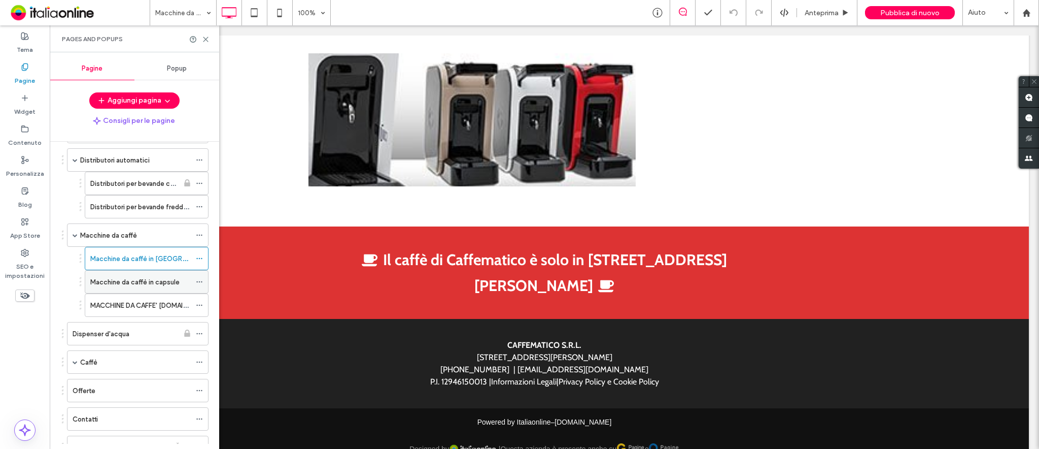
click at [156, 284] on label "Macchine da caffè in capsule" at bounding box center [134, 282] width 89 height 18
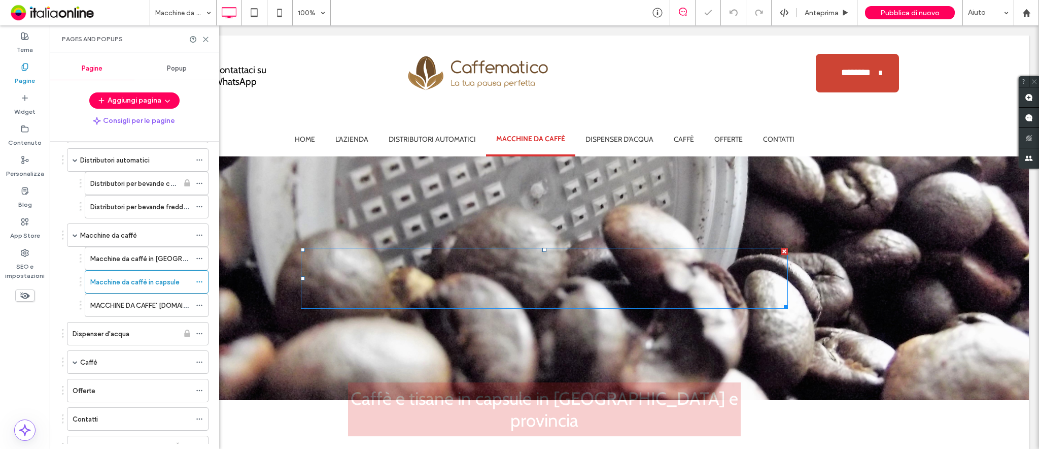
scroll to position [1220, 0]
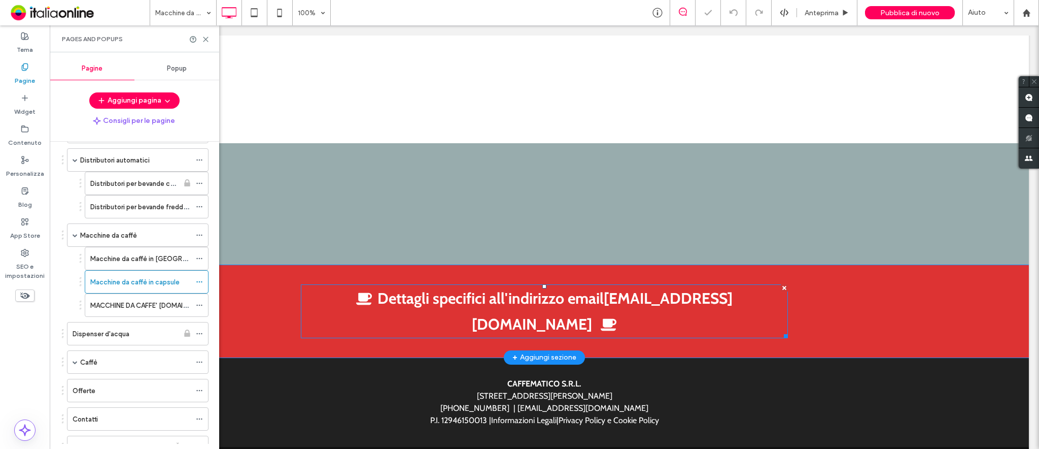
click at [619, 289] on link "caffematico.fp@hotmail.com" at bounding box center [602, 311] width 261 height 45
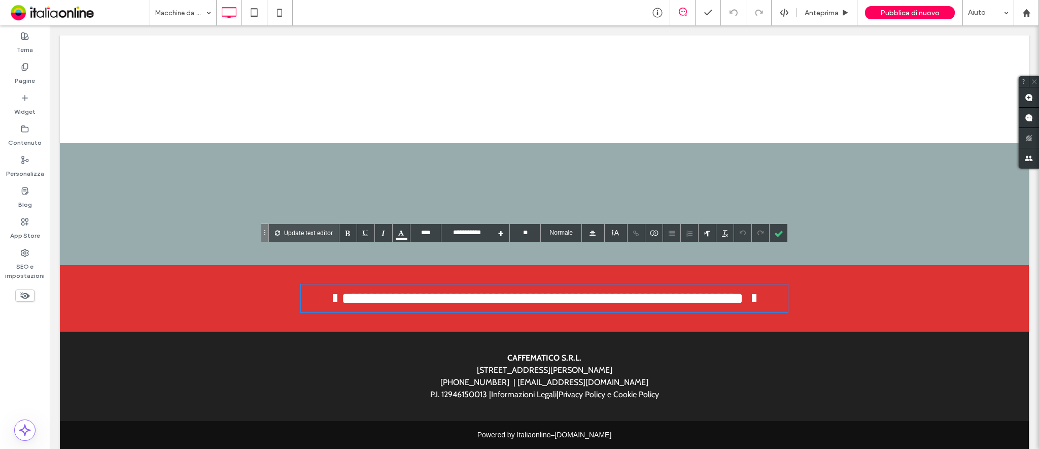
click at [643, 291] on link "**********" at bounding box center [664, 298] width 158 height 15
type input "*****"
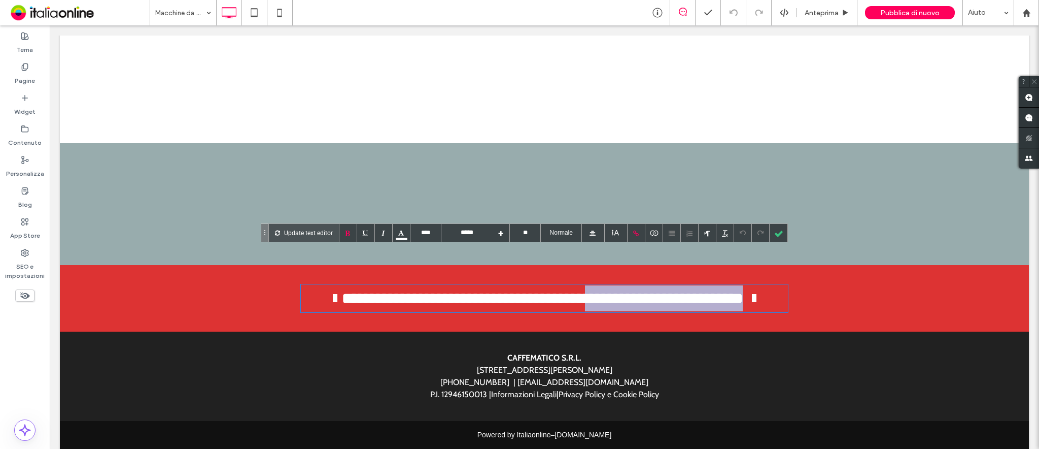
drag, startPoint x: 559, startPoint y: 263, endPoint x: 746, endPoint y: 260, distance: 186.8
click at [743, 291] on link "**********" at bounding box center [664, 298] width 158 height 15
paste h3
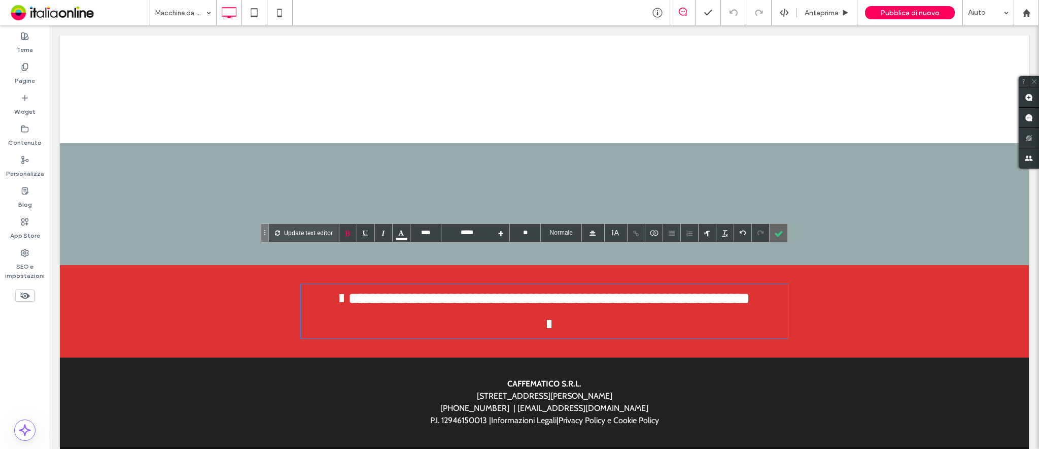
click at [778, 231] on div at bounding box center [779, 233] width 18 height 18
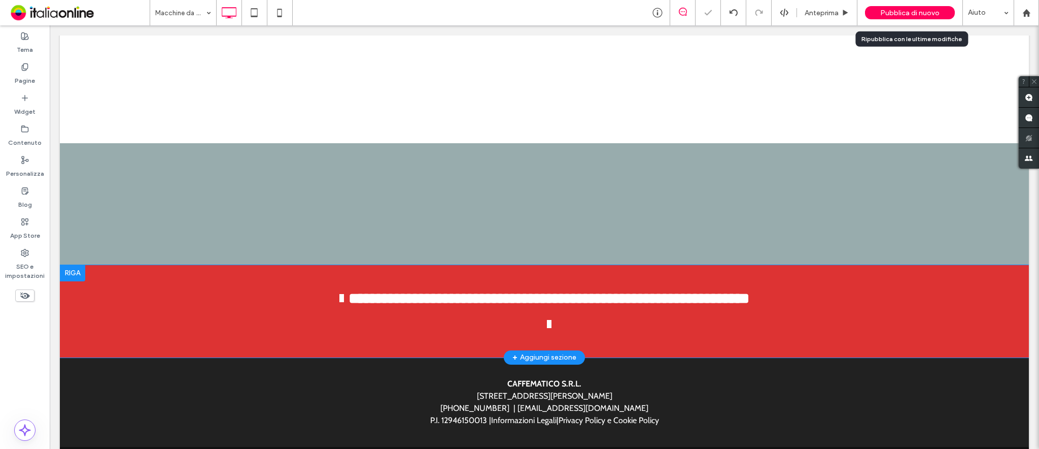
click at [905, 9] on span "Pubblica di nuovo" at bounding box center [910, 13] width 59 height 9
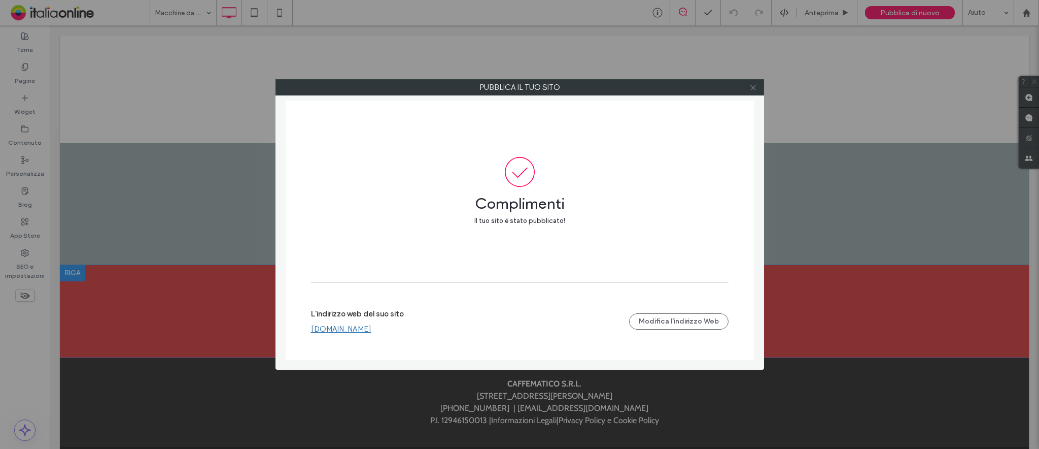
click at [756, 86] on icon at bounding box center [754, 88] width 8 height 8
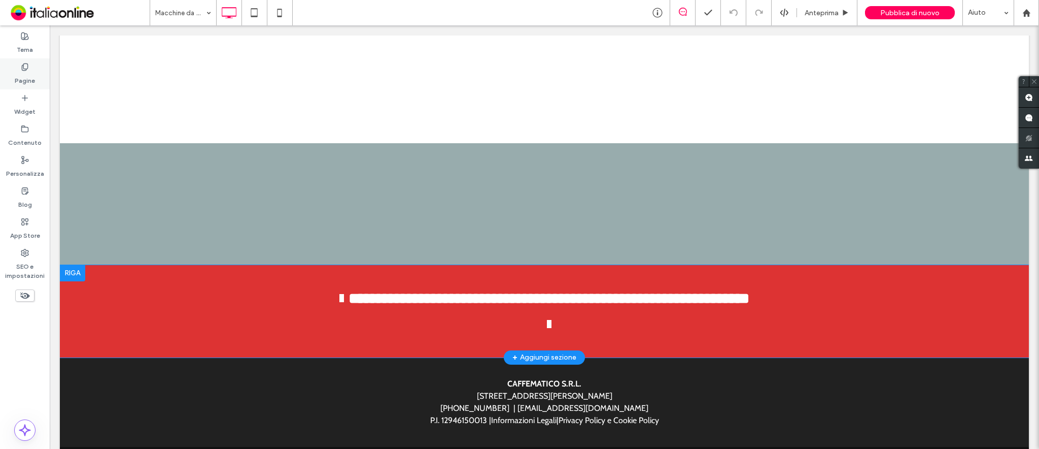
click at [13, 75] on div "Pagine" at bounding box center [25, 73] width 50 height 31
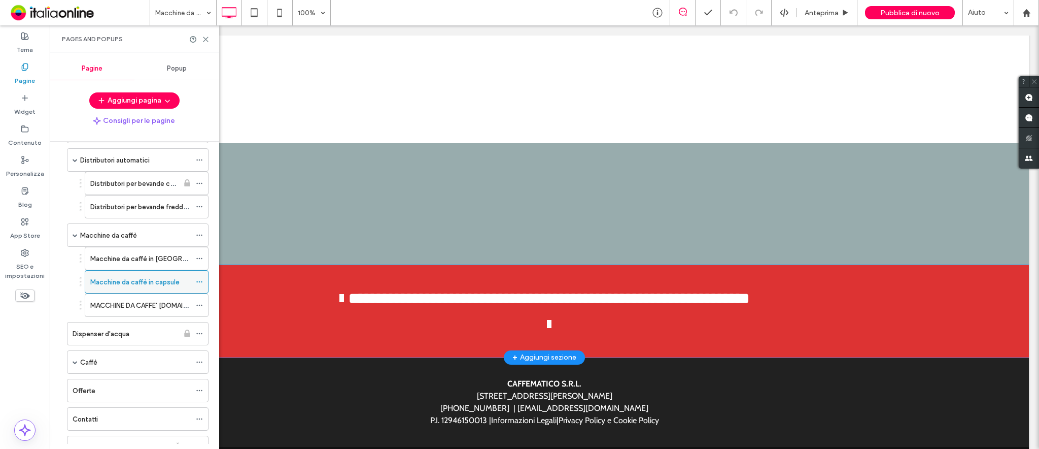
scroll to position [109, 0]
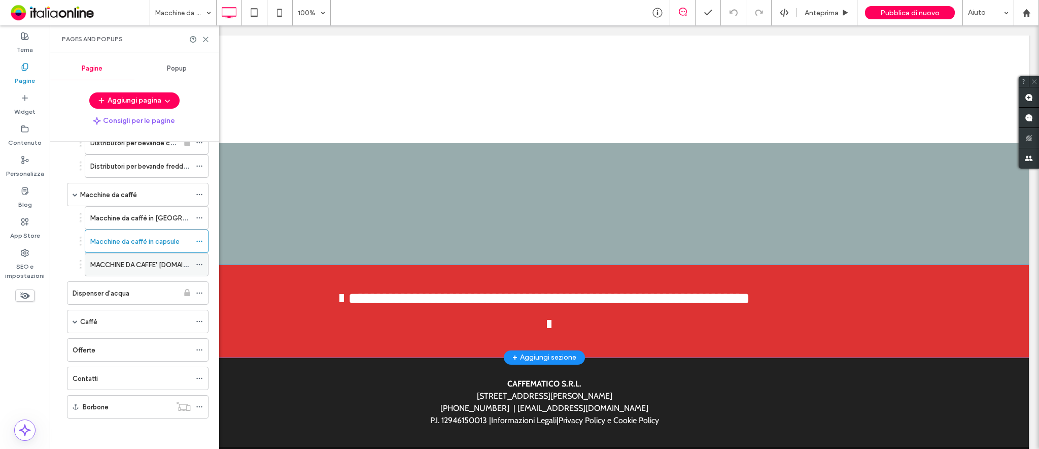
click at [145, 262] on label "MACCHINE DA CAFFE' [DOMAIN_NAME]." at bounding box center [150, 265] width 121 height 18
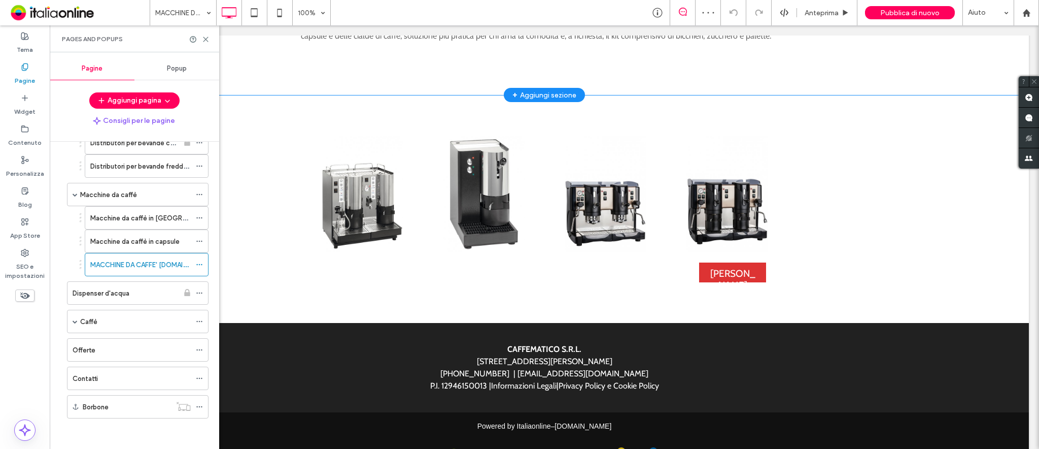
scroll to position [491, 0]
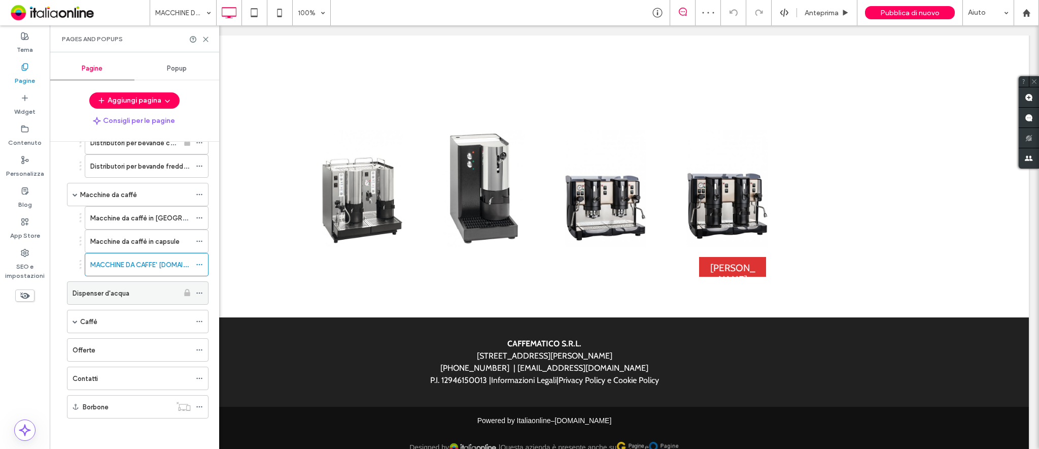
click at [123, 294] on label "Dispenser d'acqua" at bounding box center [101, 293] width 57 height 18
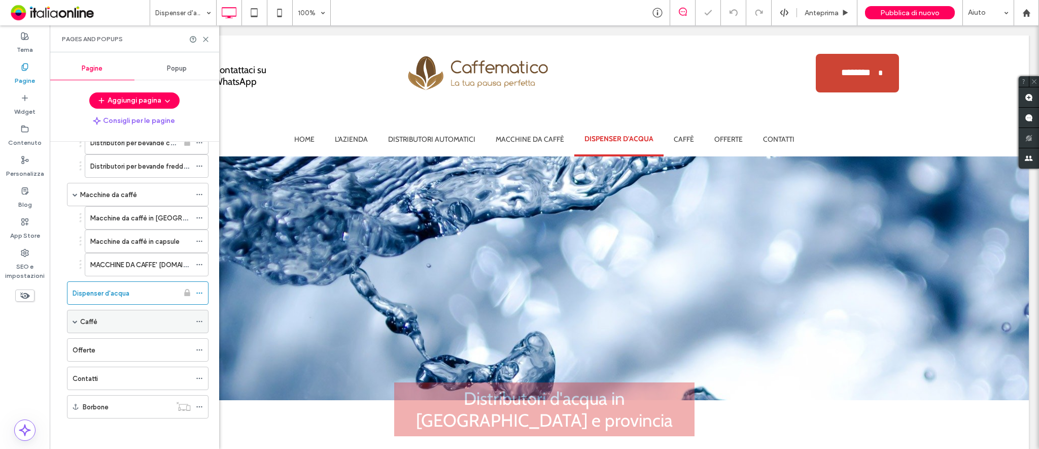
scroll to position [891, 0]
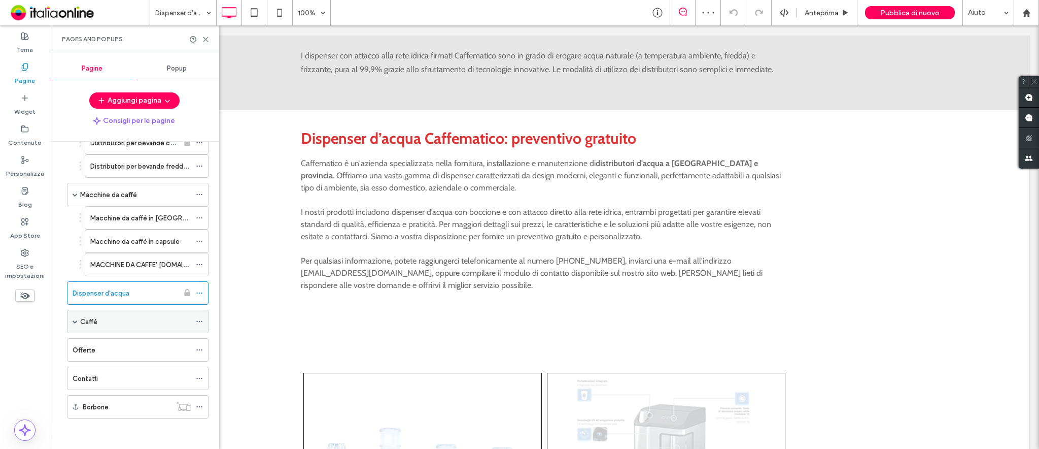
click at [99, 319] on div "Caffè" at bounding box center [135, 321] width 111 height 11
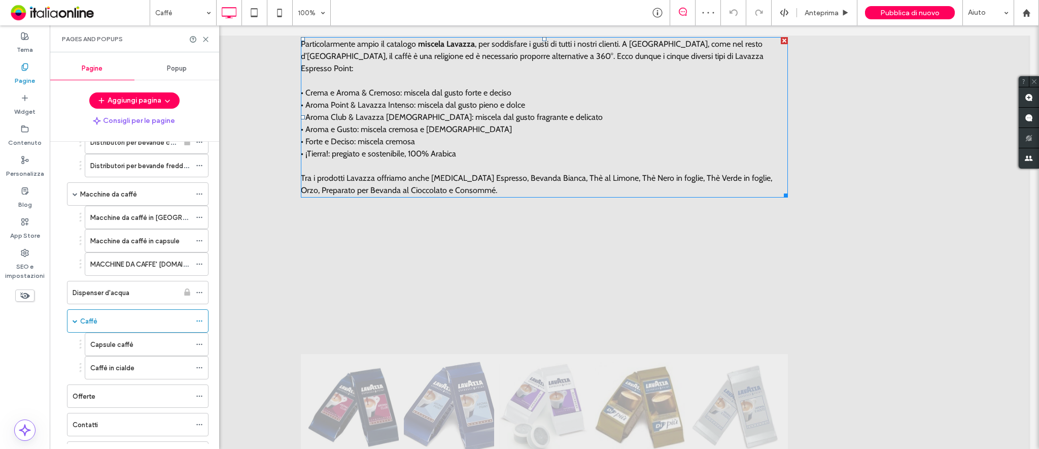
scroll to position [878, 0]
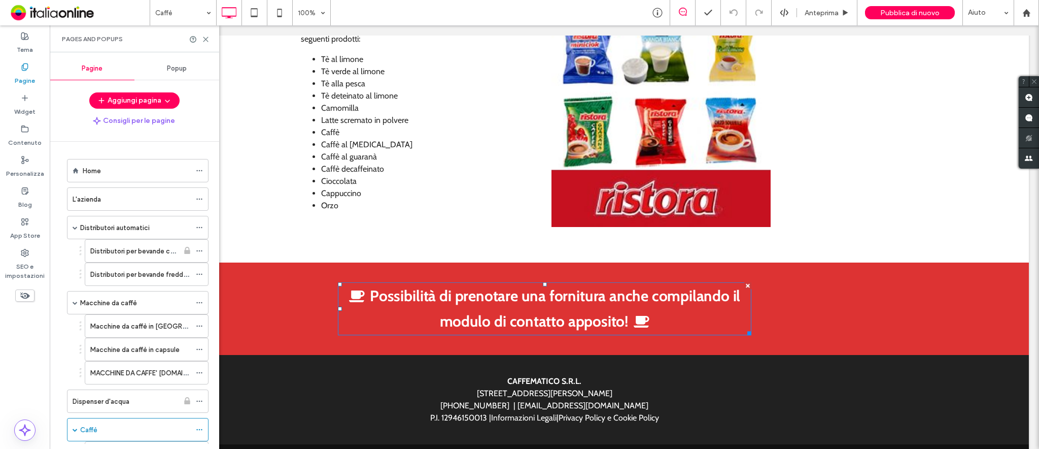
scroll to position [109, 0]
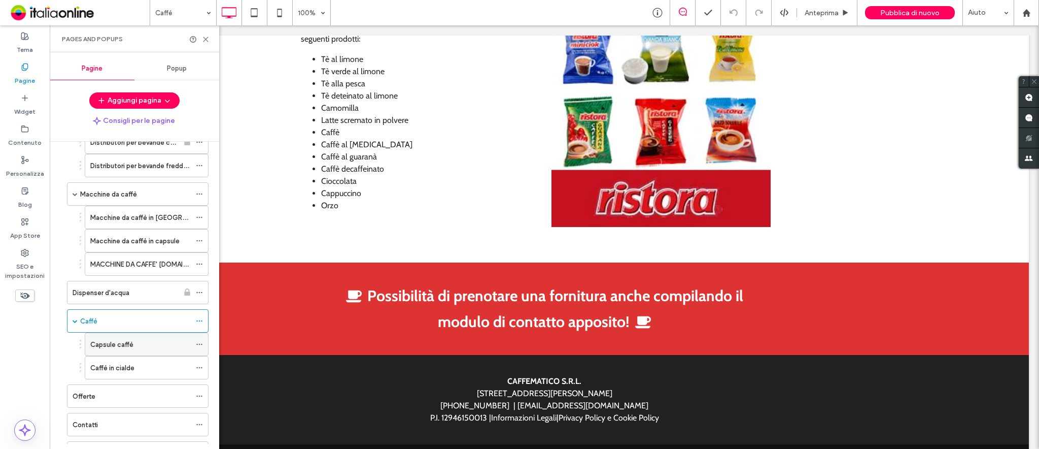
click at [90, 346] on label "Capsule caffè" at bounding box center [111, 344] width 43 height 18
click at [123, 366] on label "Caffè in cialde" at bounding box center [112, 368] width 44 height 18
click at [116, 394] on div "Offerte" at bounding box center [132, 396] width 118 height 11
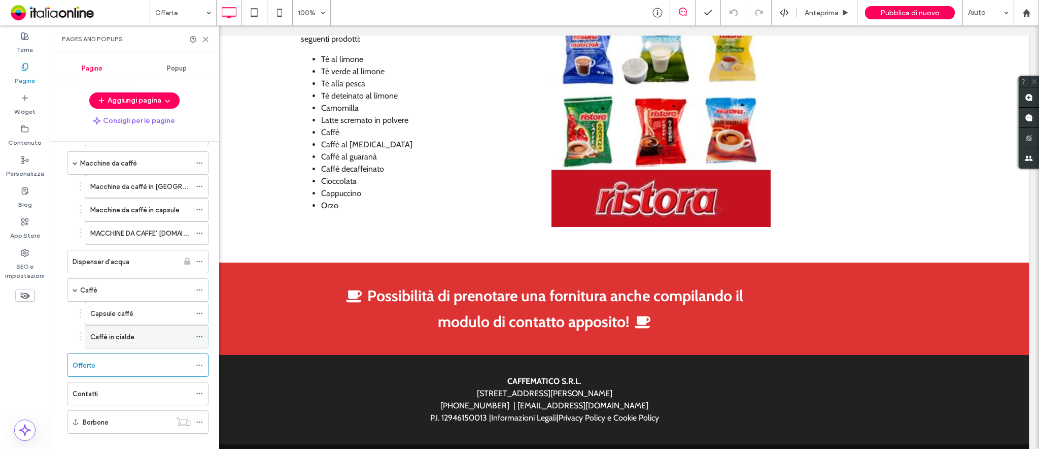
scroll to position [156, 0]
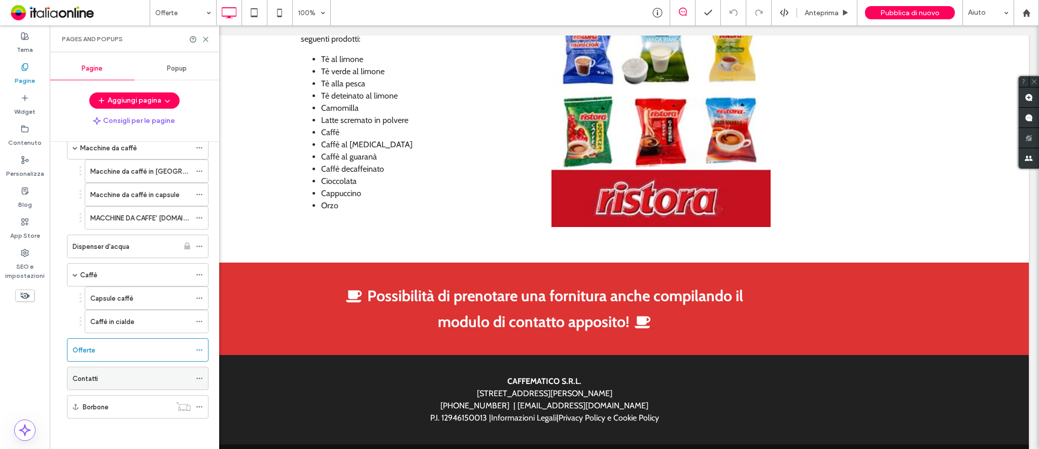
click at [116, 371] on div "Contatti" at bounding box center [132, 378] width 118 height 22
type input "****"
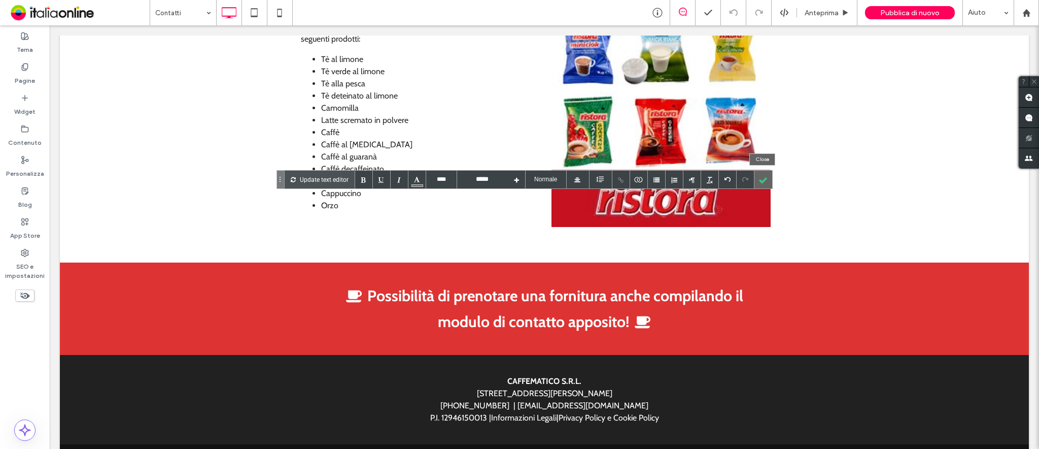
click at [766, 181] on div at bounding box center [764, 180] width 18 height 18
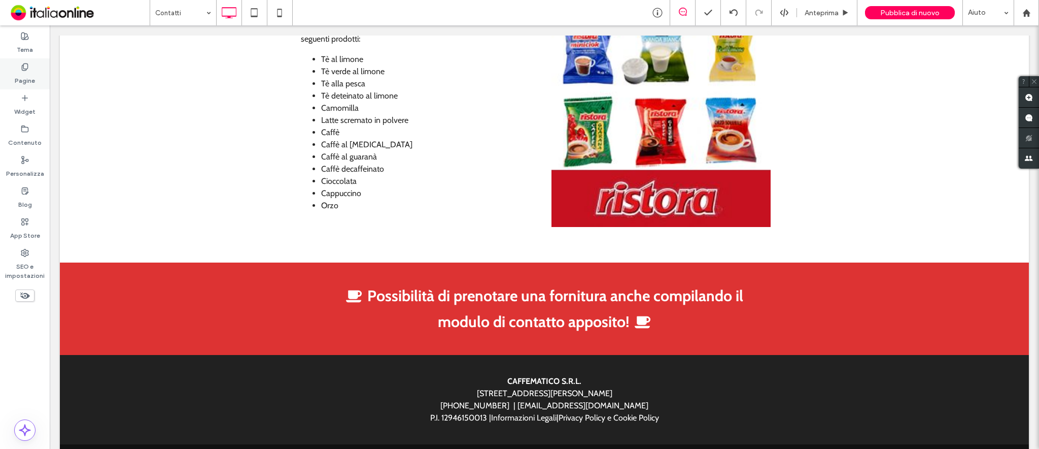
click at [31, 69] on div "Pagine" at bounding box center [25, 73] width 50 height 31
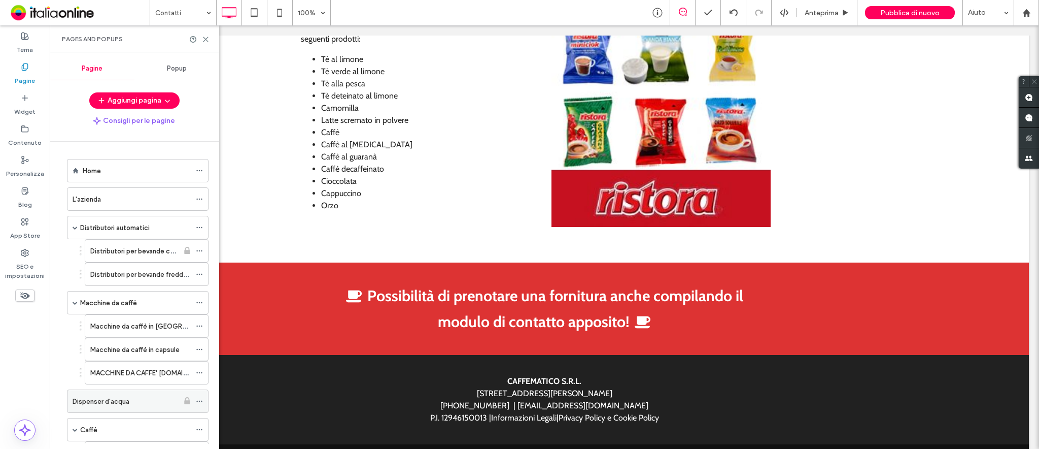
scroll to position [156, 0]
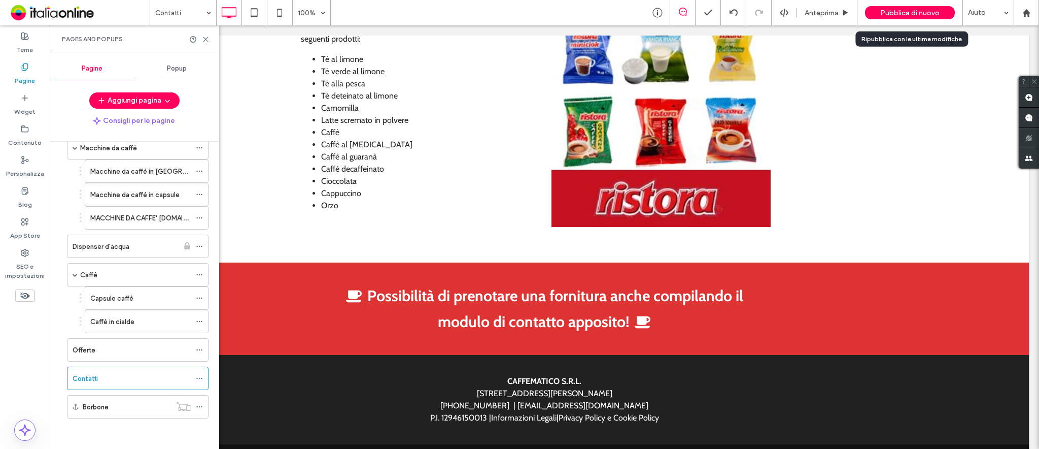
click at [938, 13] on span "Pubblica di nuovo" at bounding box center [910, 13] width 59 height 9
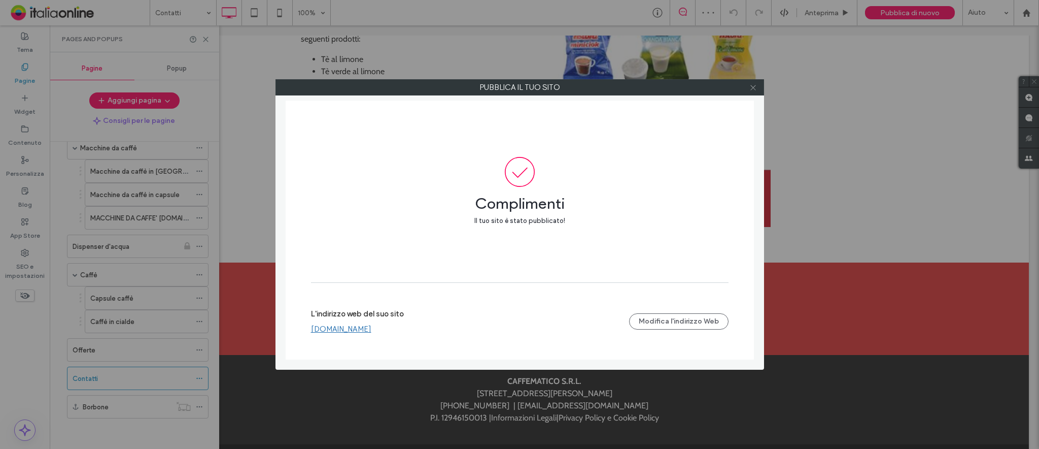
click at [755, 84] on icon at bounding box center [754, 88] width 8 height 8
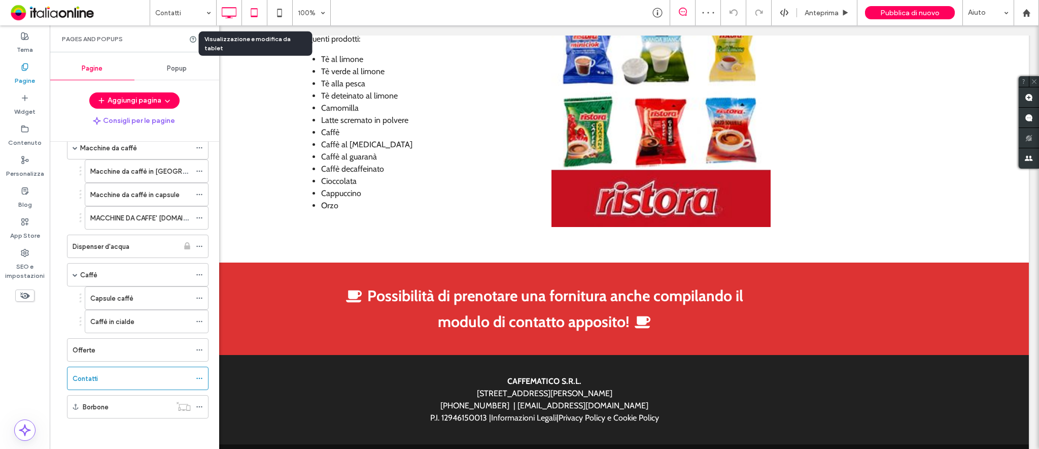
drag, startPoint x: 248, startPoint y: 11, endPoint x: 518, endPoint y: 130, distance: 294.7
click at [248, 11] on icon at bounding box center [254, 13] width 20 height 20
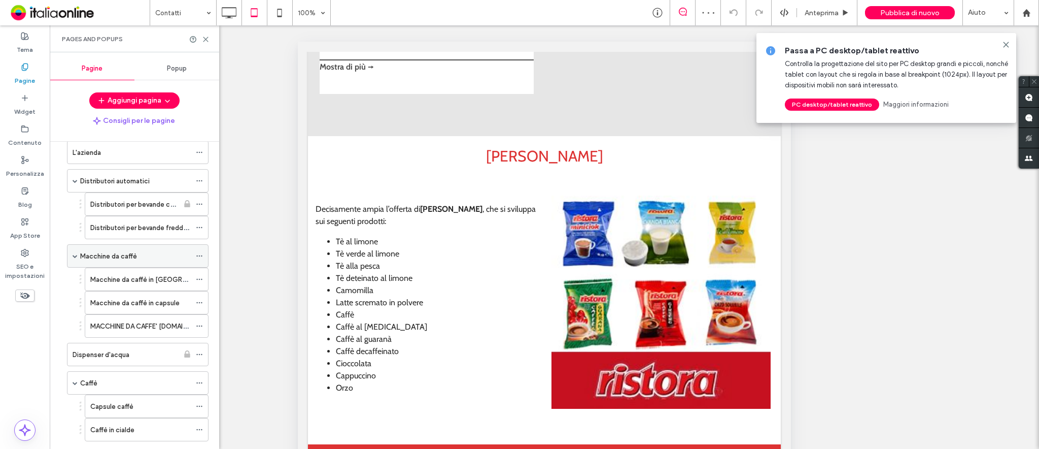
scroll to position [0, 0]
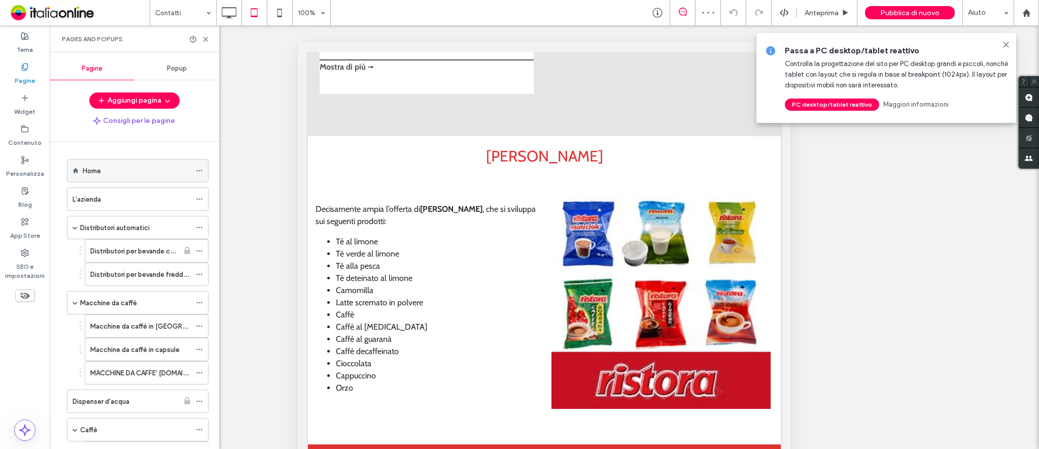
click at [94, 170] on label "Home" at bounding box center [92, 171] width 18 height 18
drag, startPoint x: 113, startPoint y: 174, endPoint x: 108, endPoint y: 193, distance: 19.5
click at [113, 174] on div "Home" at bounding box center [137, 170] width 108 height 11
click at [108, 193] on div at bounding box center [519, 224] width 1039 height 449
click at [93, 199] on label "L'azienda" at bounding box center [87, 199] width 28 height 18
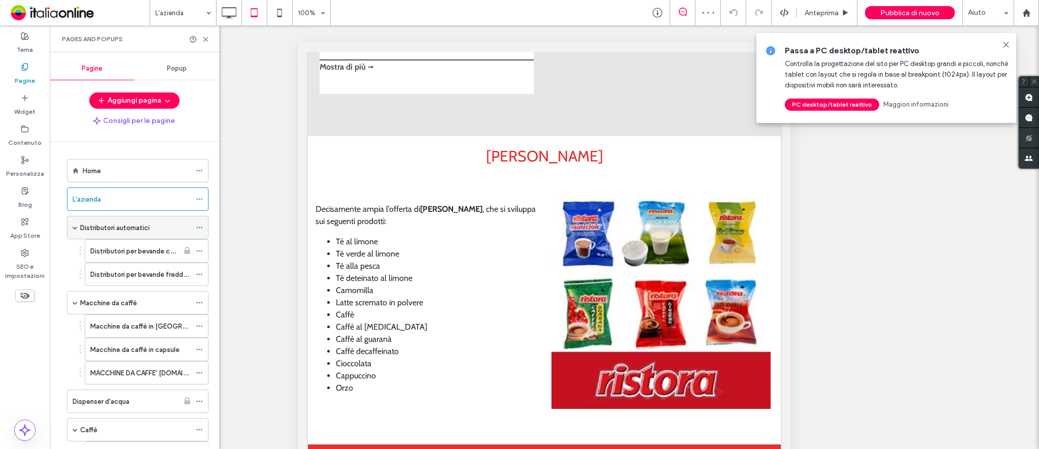
click at [107, 227] on label "Distributori automatici" at bounding box center [115, 228] width 70 height 18
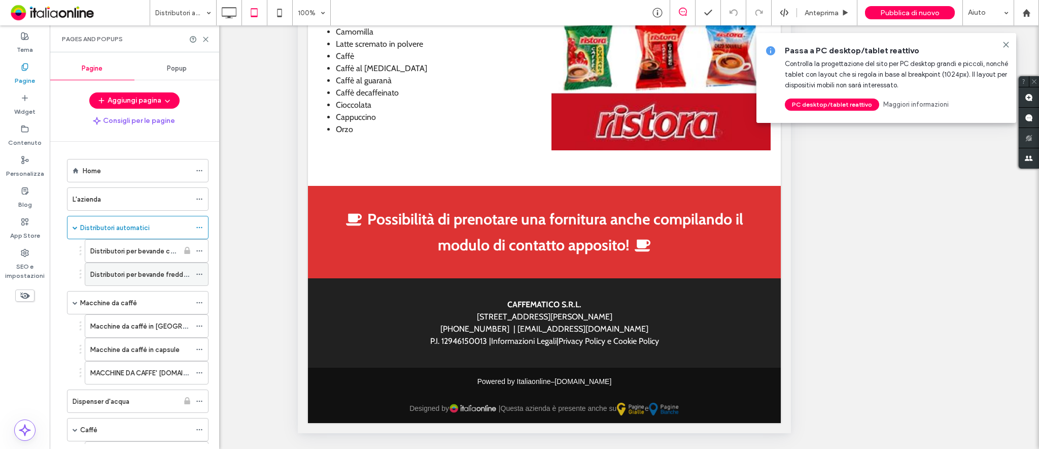
click at [130, 272] on label "Distributori per bevande fredde e snack" at bounding box center [151, 274] width 122 height 18
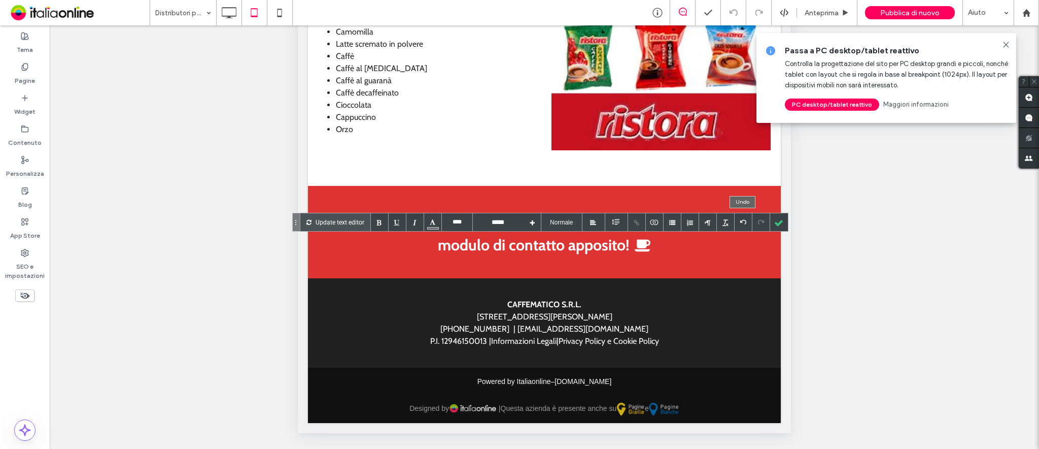
click at [778, 222] on div at bounding box center [779, 222] width 18 height 18
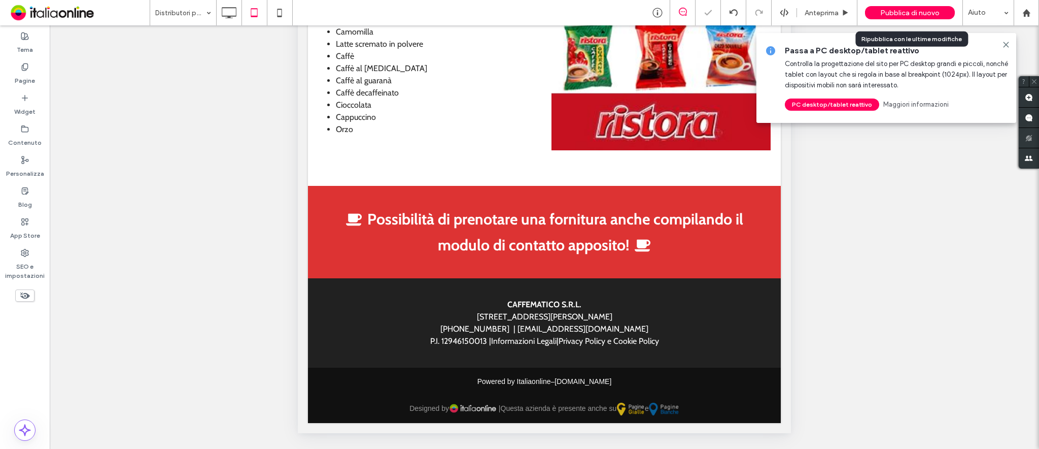
click at [915, 12] on span "Pubblica di nuovo" at bounding box center [910, 13] width 59 height 9
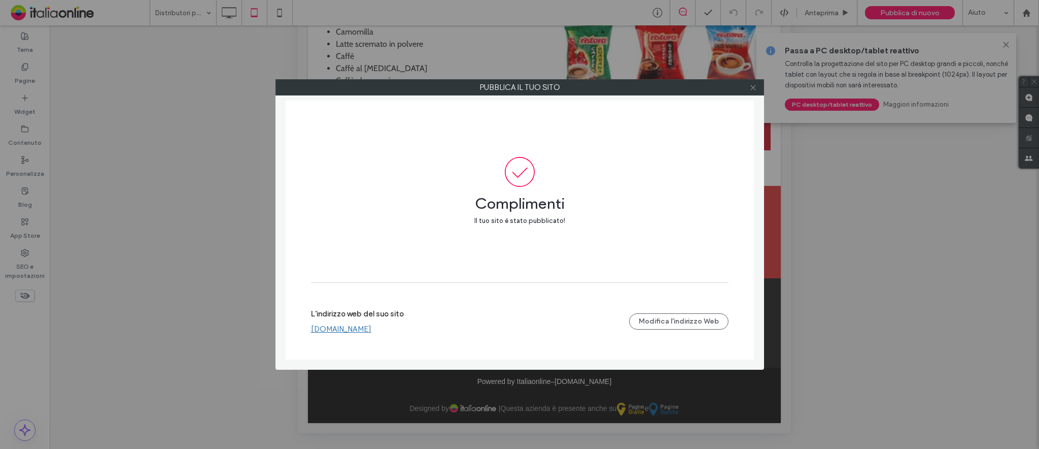
click at [754, 89] on icon at bounding box center [754, 88] width 8 height 8
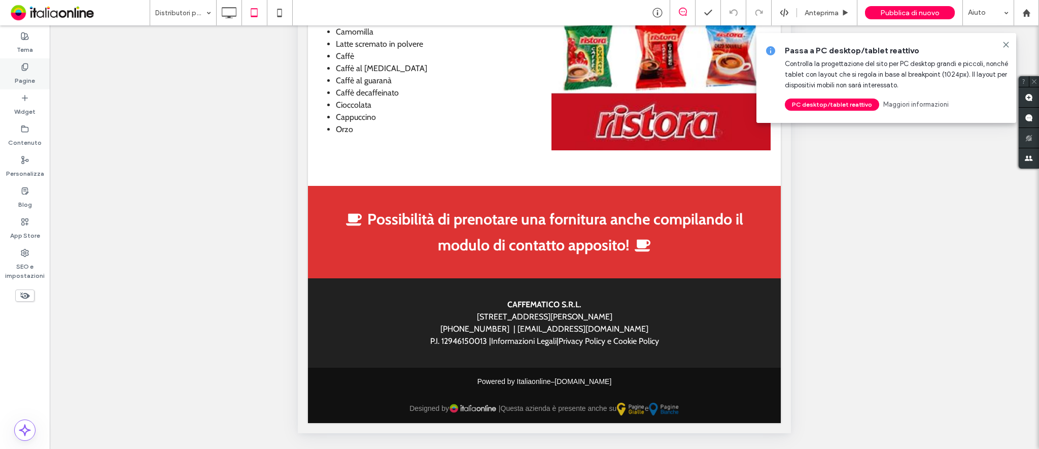
click at [27, 74] on label "Pagine" at bounding box center [25, 78] width 20 height 14
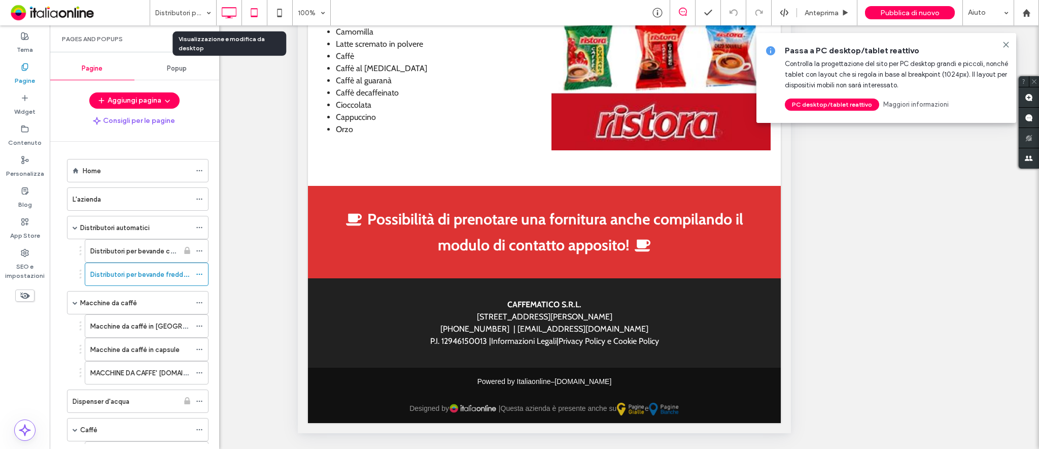
click at [233, 9] on icon at bounding box center [229, 13] width 20 height 20
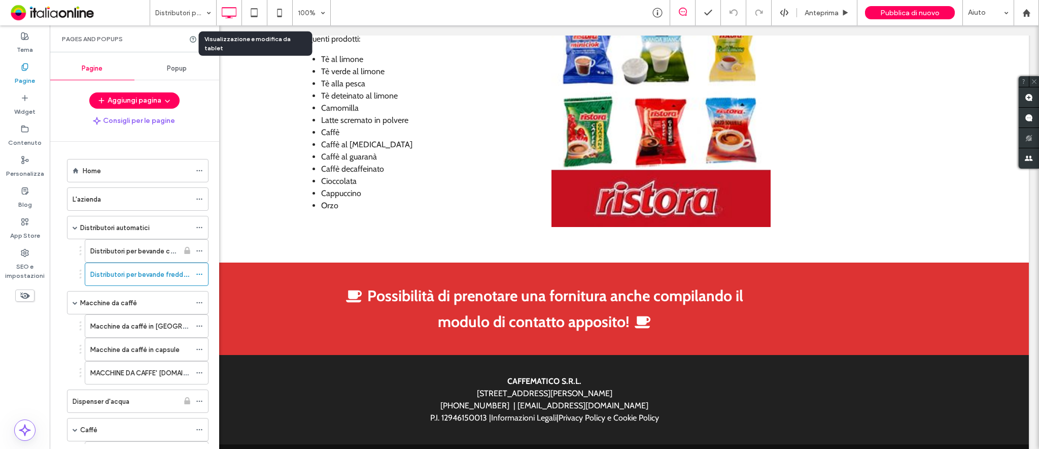
drag, startPoint x: 255, startPoint y: 15, endPoint x: 310, endPoint y: 89, distance: 92.6
click at [255, 15] on icon at bounding box center [254, 13] width 20 height 20
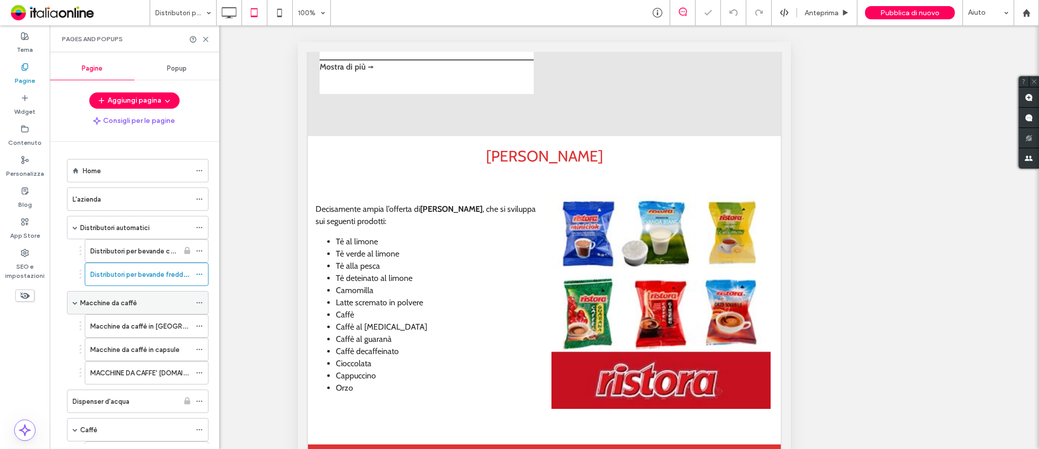
click at [128, 300] on label "Macchine da caffè" at bounding box center [108, 303] width 57 height 18
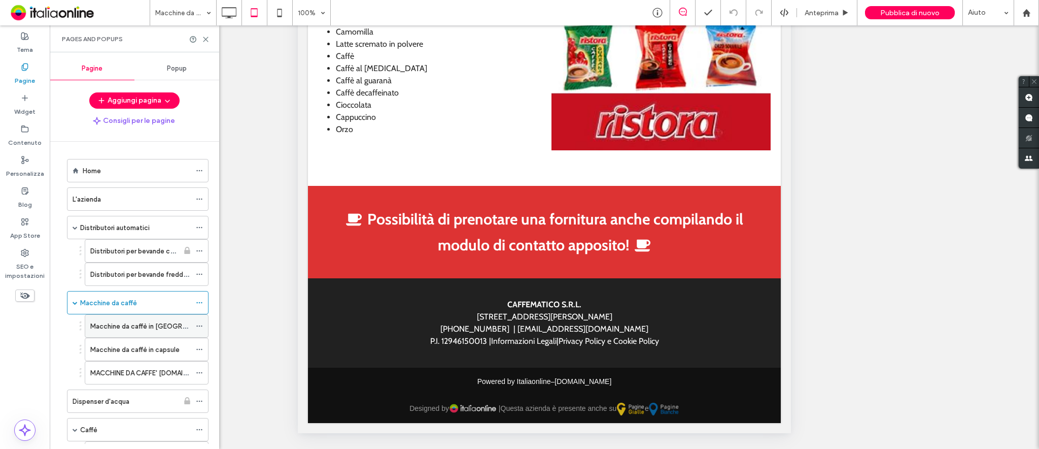
click at [136, 317] on div "Macchine da caffè in [GEOGRAPHIC_DATA]" at bounding box center [140, 326] width 100 height 22
click at [130, 342] on div "Macchine da caffè in capsule" at bounding box center [140, 349] width 100 height 22
click at [148, 375] on label "MACCHINE DA CAFFE' [DOMAIN_NAME]." at bounding box center [150, 373] width 121 height 18
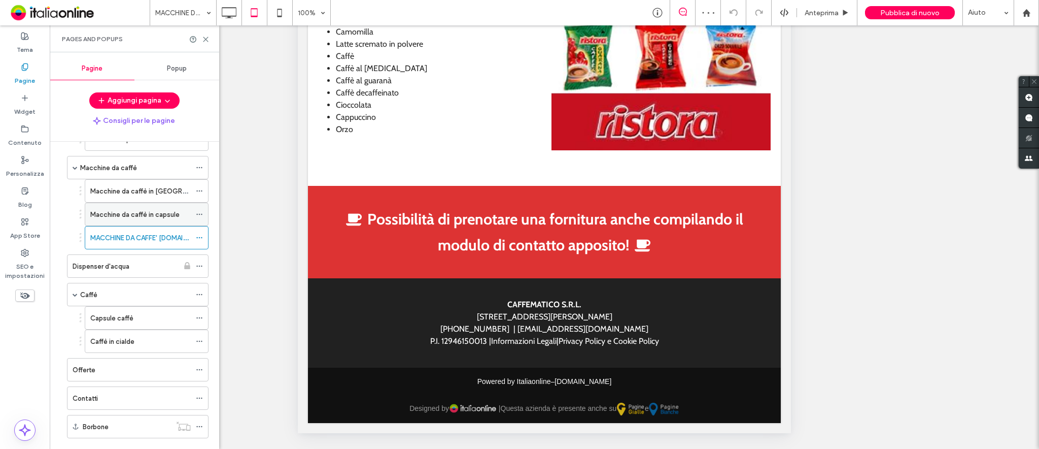
scroll to position [156, 0]
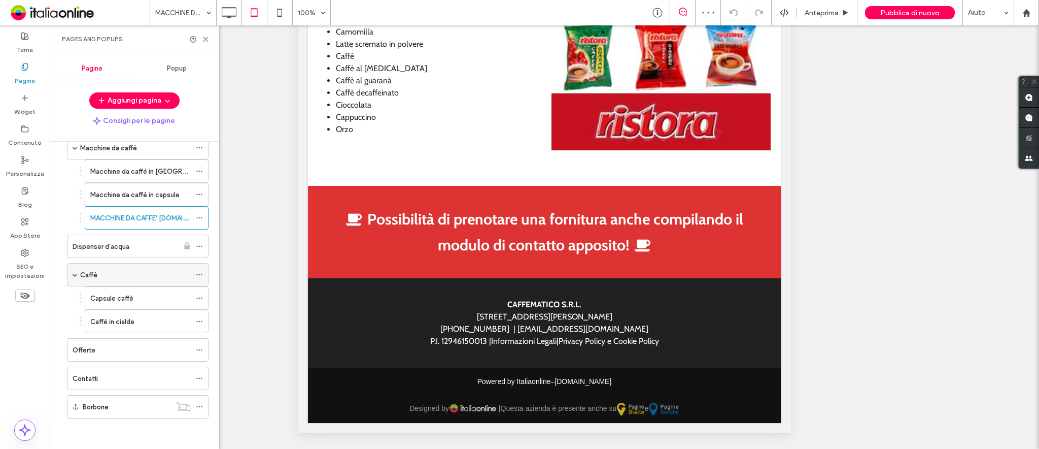
click at [106, 281] on div "Caffè" at bounding box center [135, 274] width 111 height 22
click at [133, 304] on div "Capsule caffè" at bounding box center [140, 298] width 100 height 22
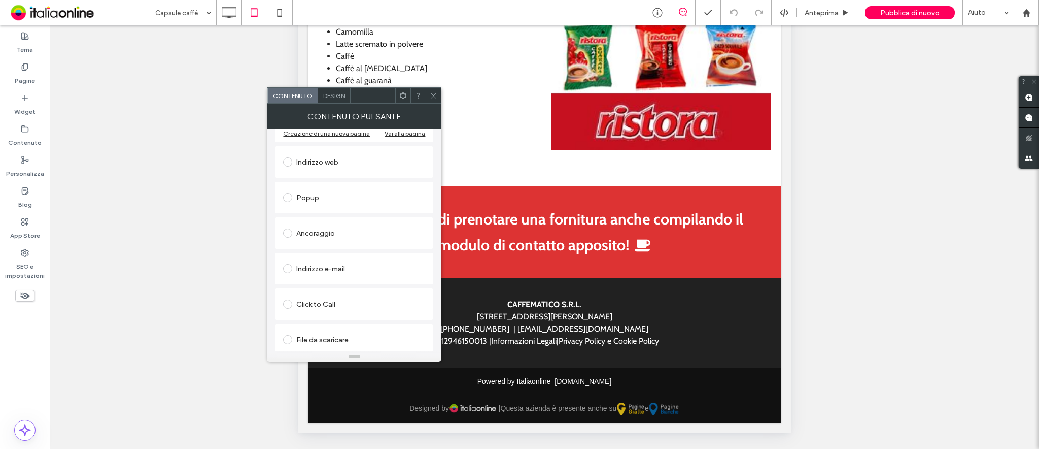
scroll to position [171, 0]
click at [432, 98] on icon at bounding box center [434, 96] width 8 height 8
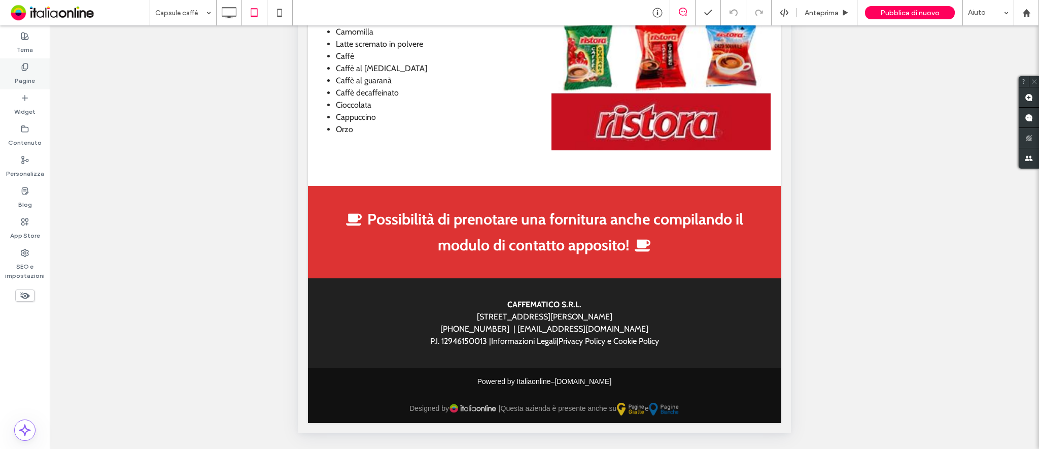
click at [20, 70] on div "Pagine" at bounding box center [25, 73] width 50 height 31
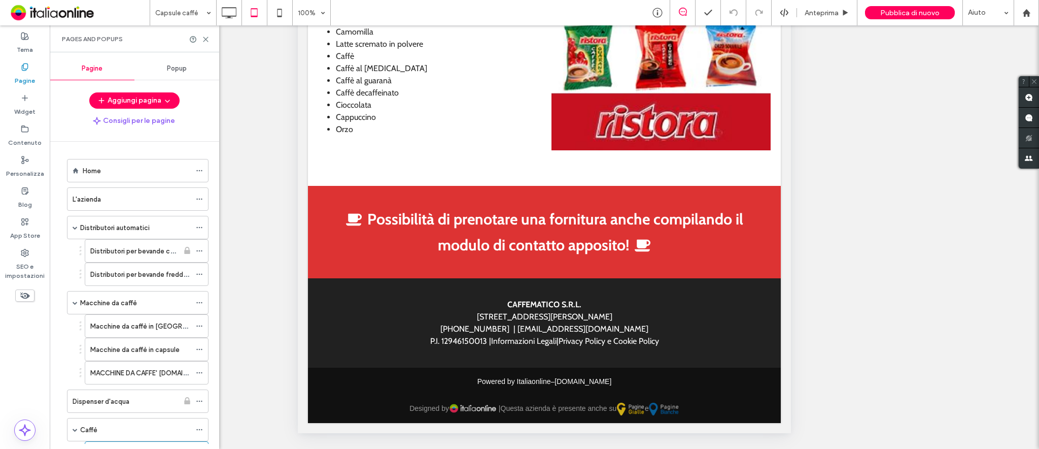
click at [23, 70] on icon at bounding box center [25, 67] width 8 height 8
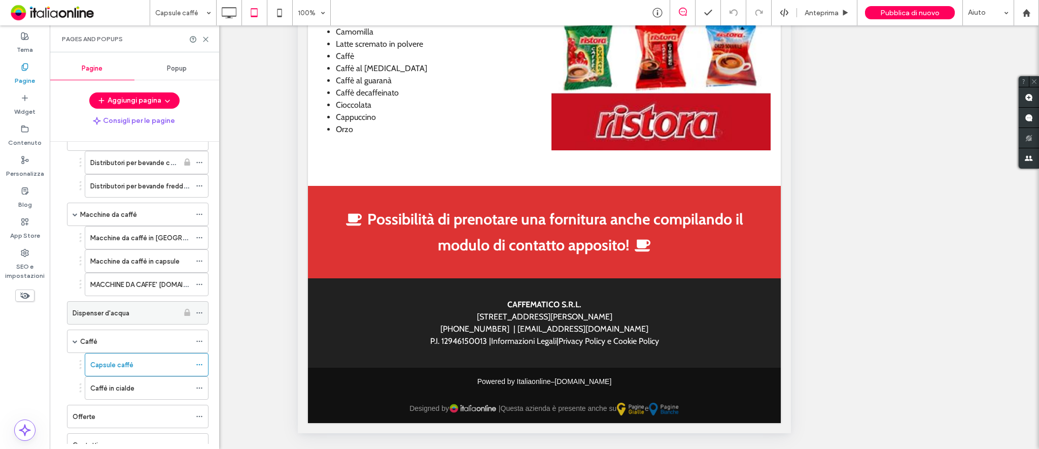
scroll to position [156, 0]
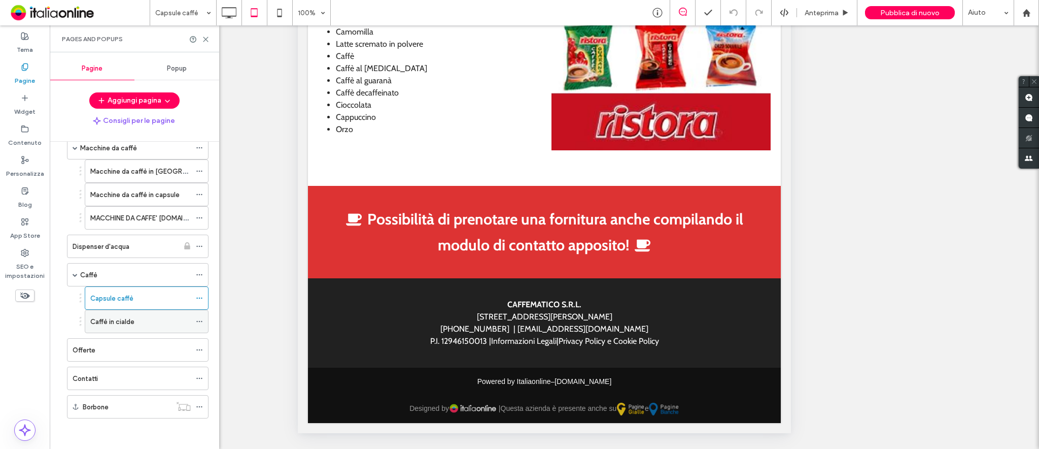
click at [127, 322] on label "Caffè in cialde" at bounding box center [112, 322] width 44 height 18
click at [110, 348] on div "Offerte" at bounding box center [132, 350] width 118 height 11
click at [141, 381] on div "Contatti" at bounding box center [132, 378] width 118 height 11
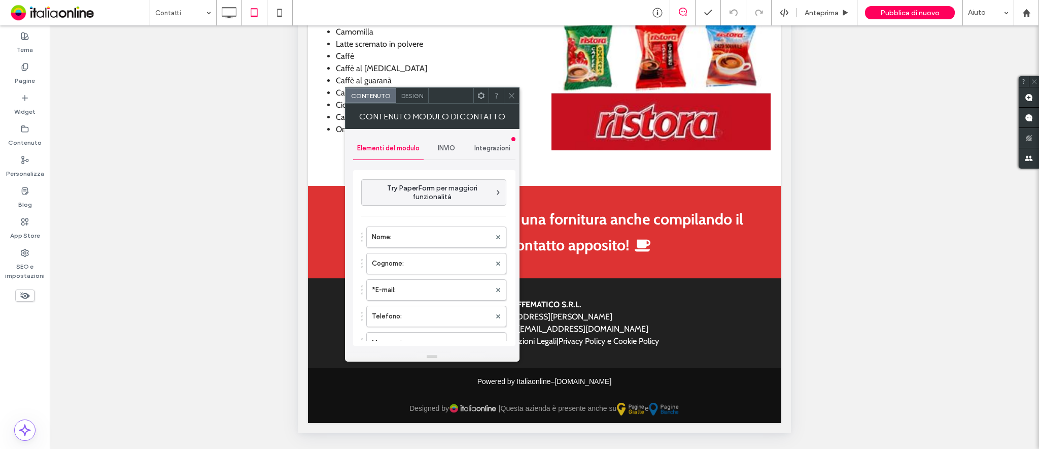
type input "*****"
type input "**********"
click at [451, 152] on div "INVIO" at bounding box center [447, 148] width 46 height 22
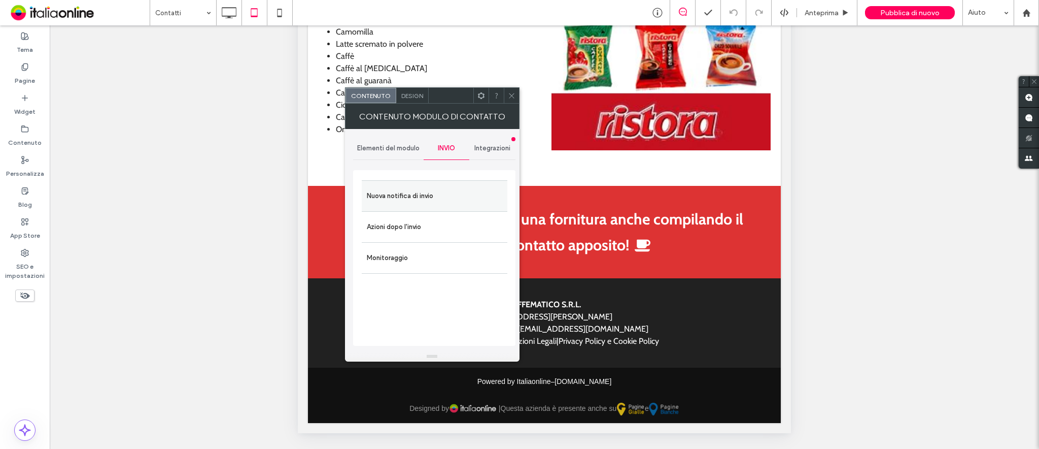
click at [446, 194] on label "Nuova notifica di invio" at bounding box center [435, 196] width 136 height 20
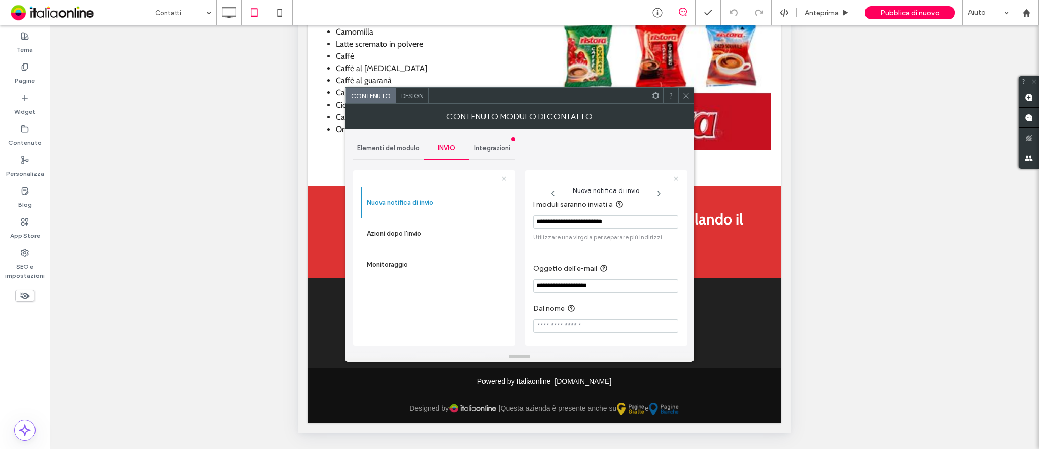
scroll to position [10, 0]
click at [687, 90] on span at bounding box center [687, 95] width 8 height 15
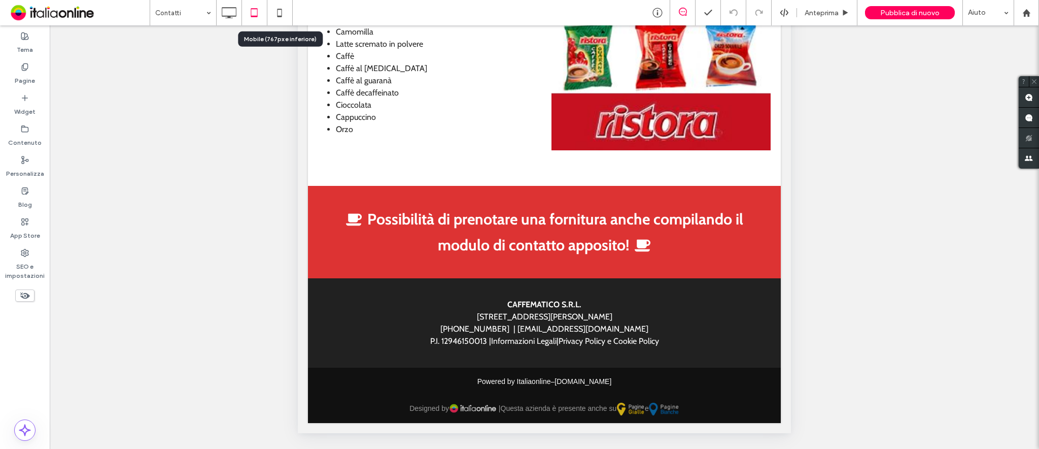
click at [281, 8] on icon at bounding box center [280, 13] width 20 height 20
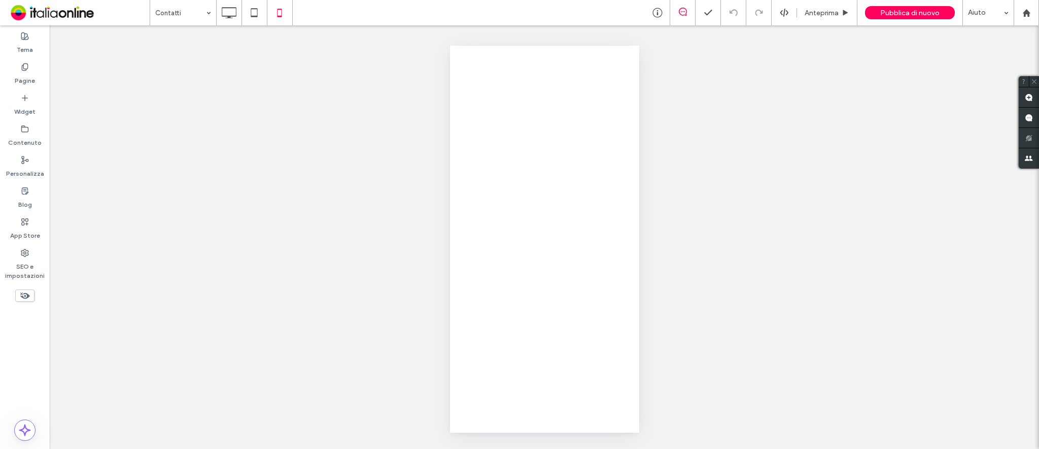
scroll to position [0, 0]
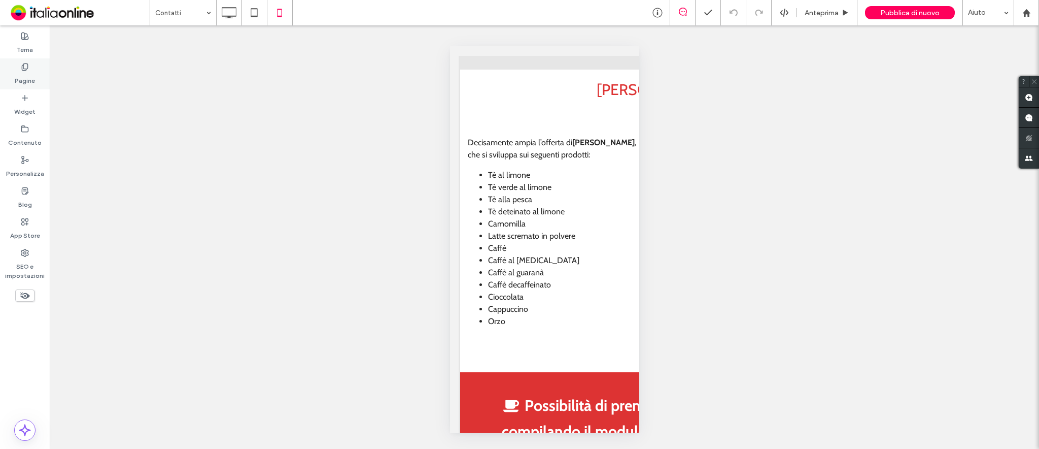
click at [28, 73] on label "Pagine" at bounding box center [25, 78] width 20 height 14
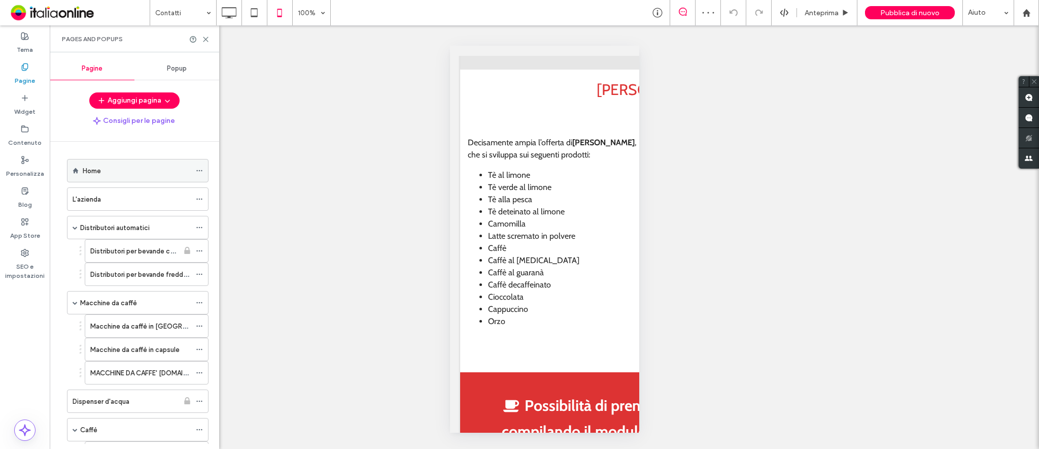
click at [131, 165] on div "Home" at bounding box center [137, 170] width 108 height 11
click at [117, 198] on div "L'azienda" at bounding box center [132, 199] width 118 height 11
click at [158, 220] on div "Distributori automatici" at bounding box center [135, 227] width 111 height 22
click at [150, 273] on label "Distributori per bevande fredde e snack" at bounding box center [151, 274] width 122 height 18
click at [107, 301] on label "Macchine da caffè" at bounding box center [108, 303] width 57 height 18
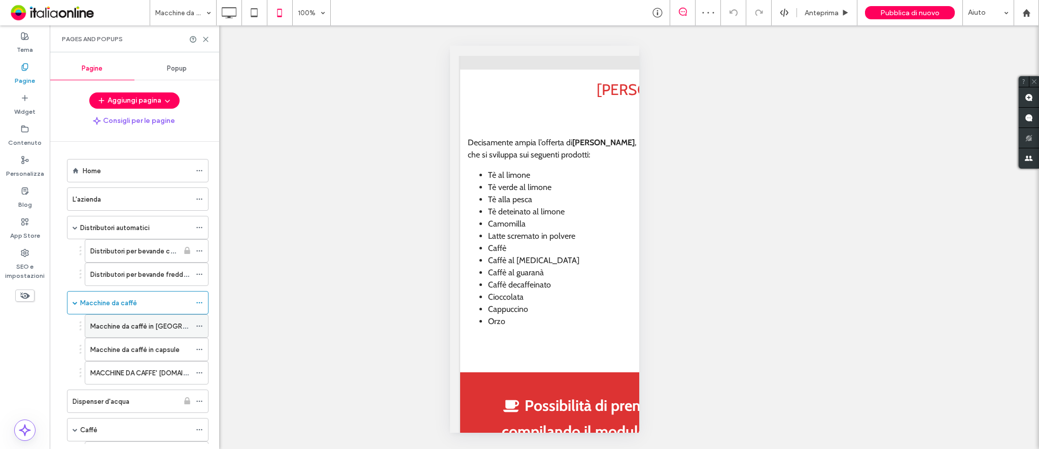
click at [133, 321] on label "Macchine da caffè in [GEOGRAPHIC_DATA]" at bounding box center [156, 326] width 133 height 18
click at [134, 345] on label "Macchine da caffè in capsule" at bounding box center [134, 350] width 89 height 18
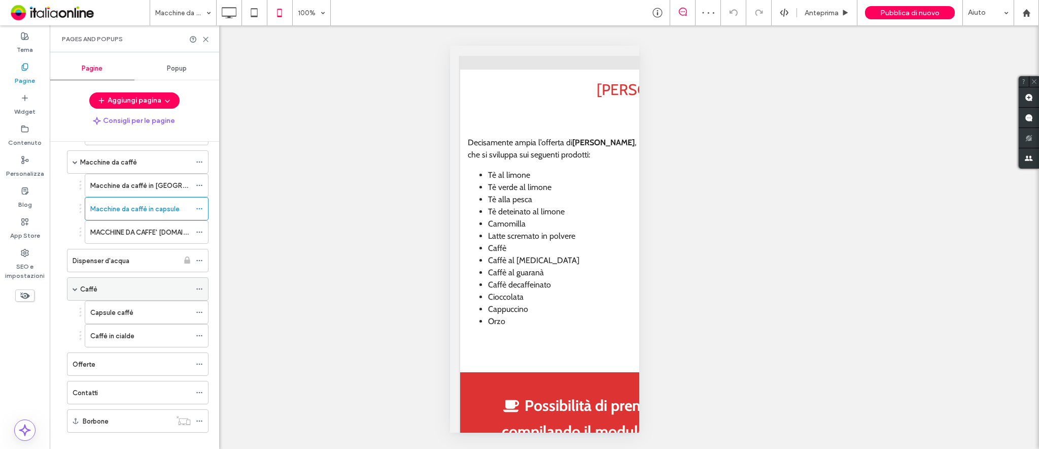
scroll to position [156, 0]
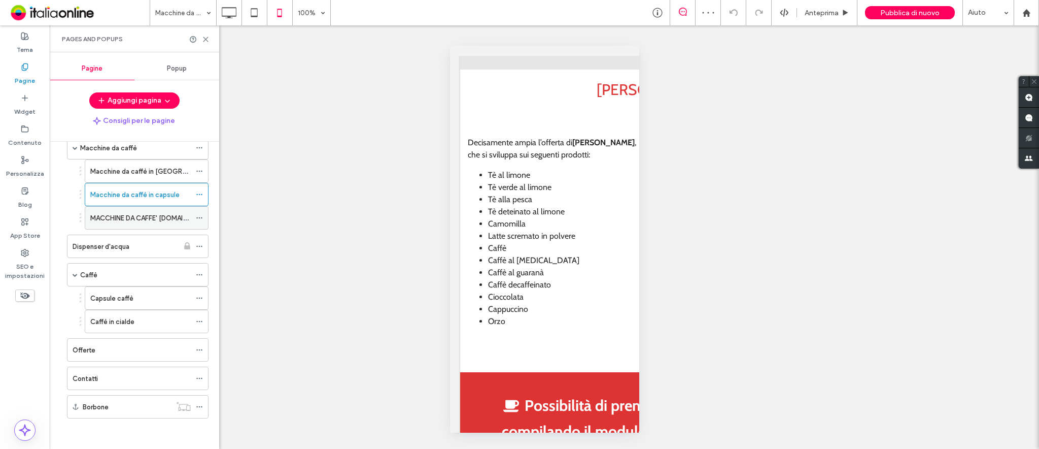
click at [148, 223] on div "MACCHINE DA CAFFE' [DOMAIN_NAME]." at bounding box center [140, 218] width 100 height 22
click at [107, 243] on label "Dispenser d'acqua" at bounding box center [101, 247] width 57 height 18
click at [83, 275] on div at bounding box center [519, 224] width 1039 height 449
click at [102, 273] on div "Caffè" at bounding box center [135, 275] width 111 height 11
click at [108, 244] on label "Dispenser d'acqua" at bounding box center [101, 247] width 57 height 18
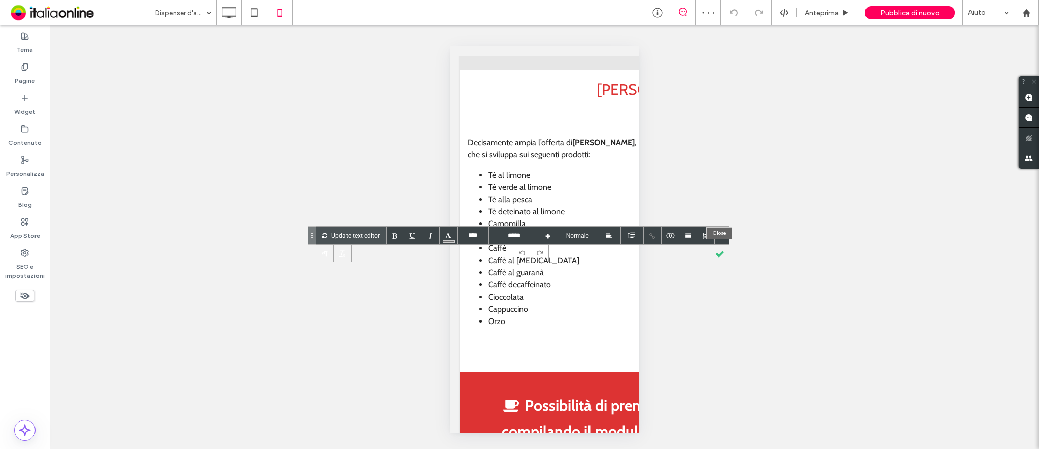
drag, startPoint x: 716, startPoint y: 252, endPoint x: 502, endPoint y: 303, distance: 220.2
click at [716, 252] on div at bounding box center [720, 253] width 18 height 18
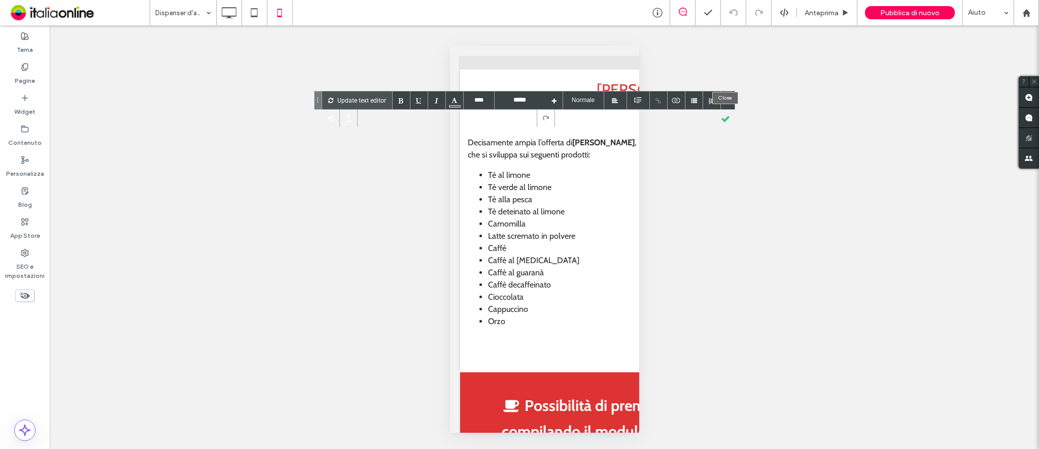
click at [727, 119] on div at bounding box center [726, 118] width 18 height 18
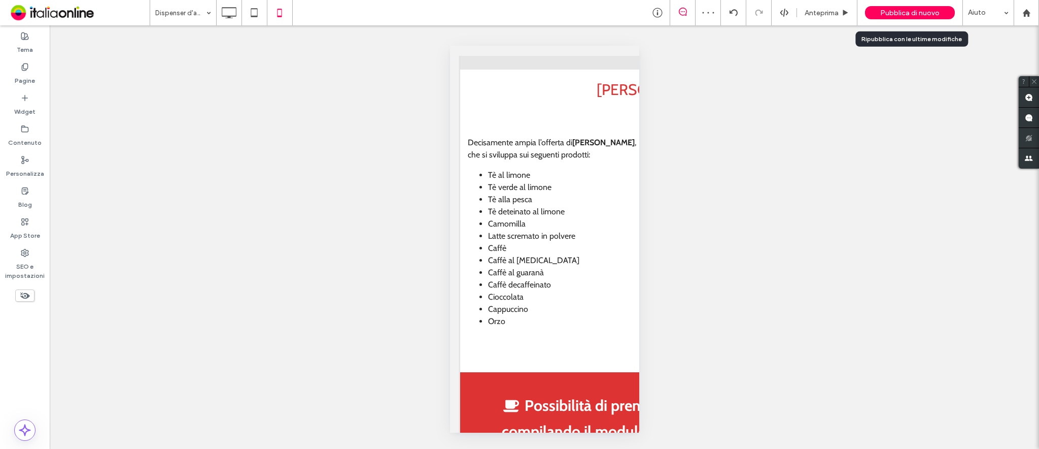
click at [903, 16] on span "Pubblica di nuovo" at bounding box center [910, 13] width 59 height 9
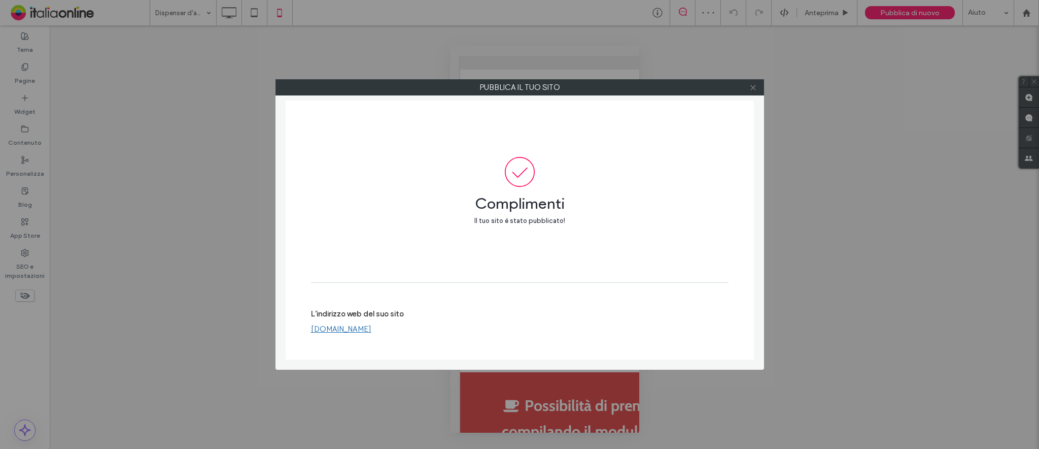
click at [753, 86] on icon at bounding box center [754, 88] width 8 height 8
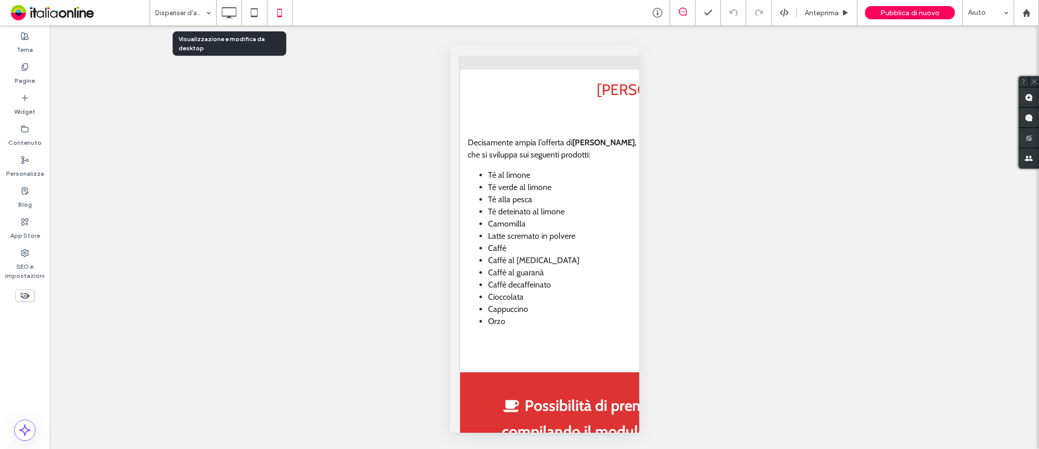
drag, startPoint x: 218, startPoint y: 11, endPoint x: 464, endPoint y: 138, distance: 277.2
click at [218, 11] on div at bounding box center [229, 13] width 25 height 20
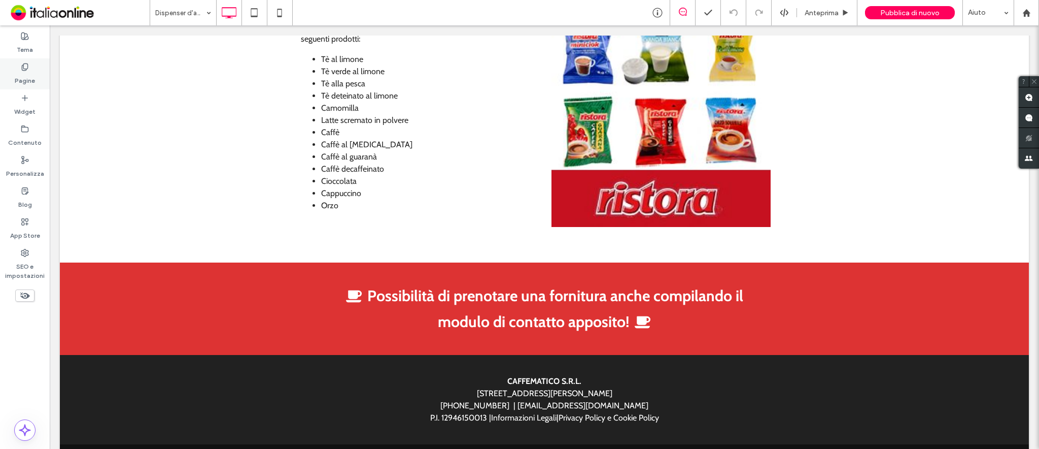
click at [28, 72] on label "Pagine" at bounding box center [25, 78] width 20 height 14
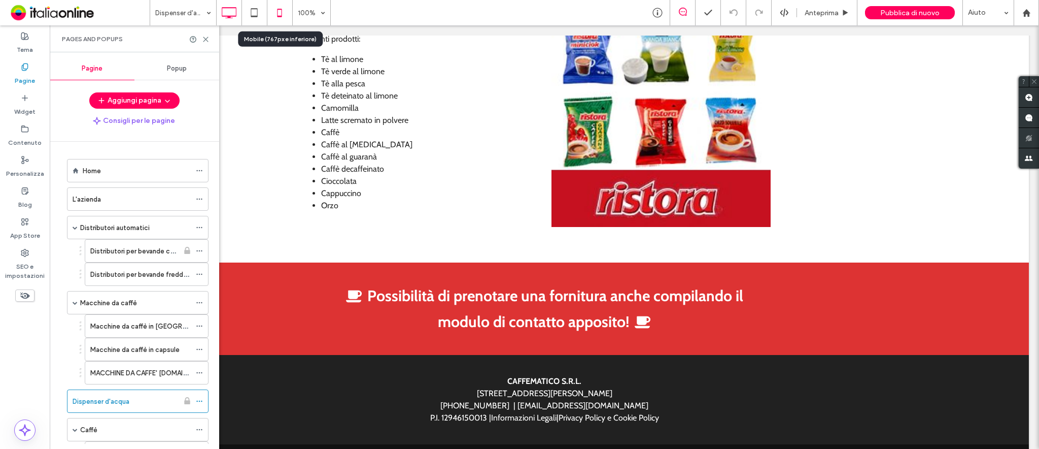
click at [280, 14] on icon at bounding box center [280, 13] width 20 height 20
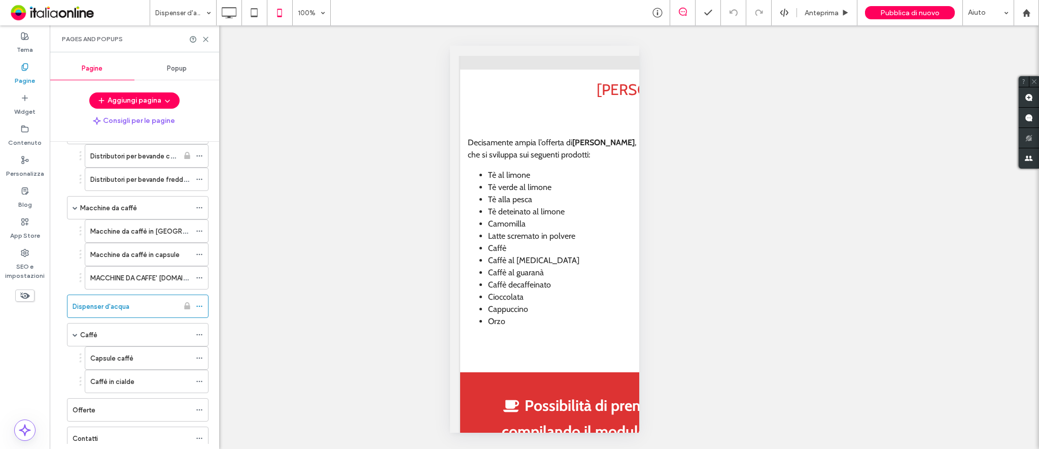
scroll to position [156, 0]
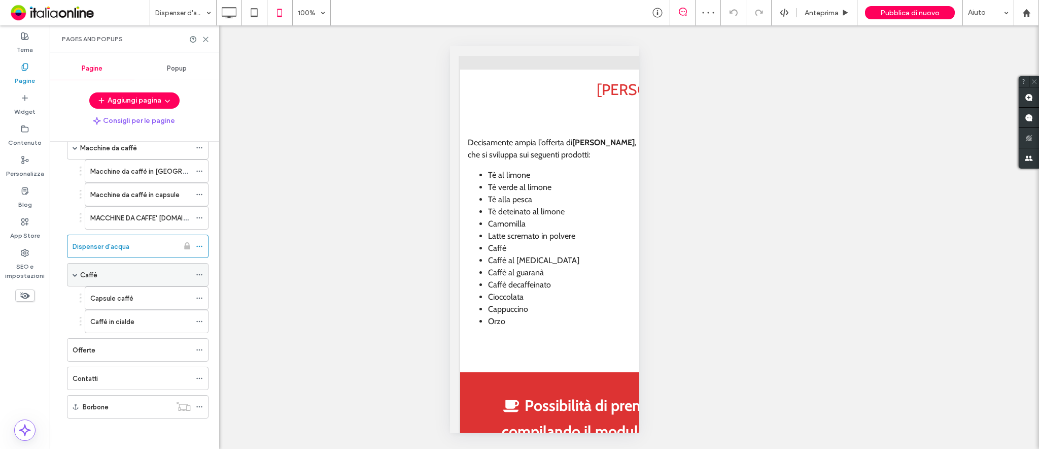
click at [106, 270] on div "Caffè" at bounding box center [135, 275] width 111 height 11
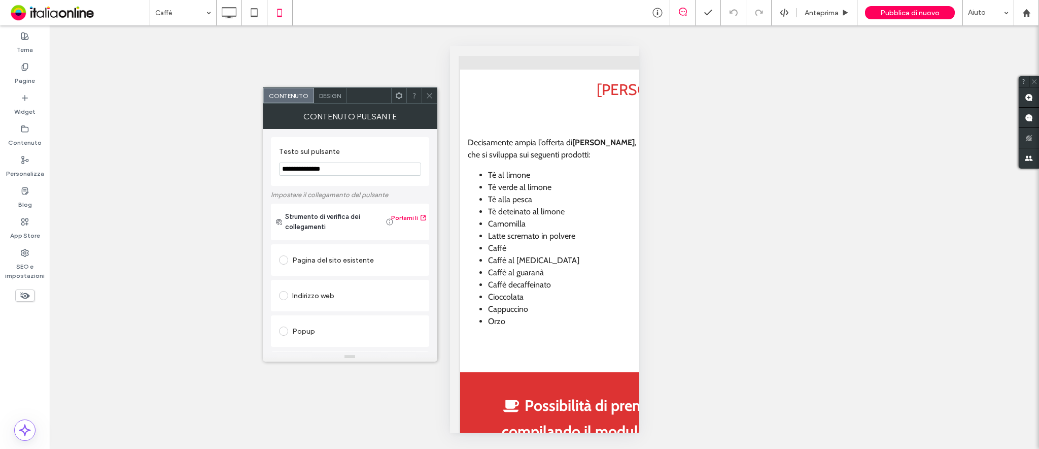
click at [433, 96] on div at bounding box center [429, 95] width 15 height 15
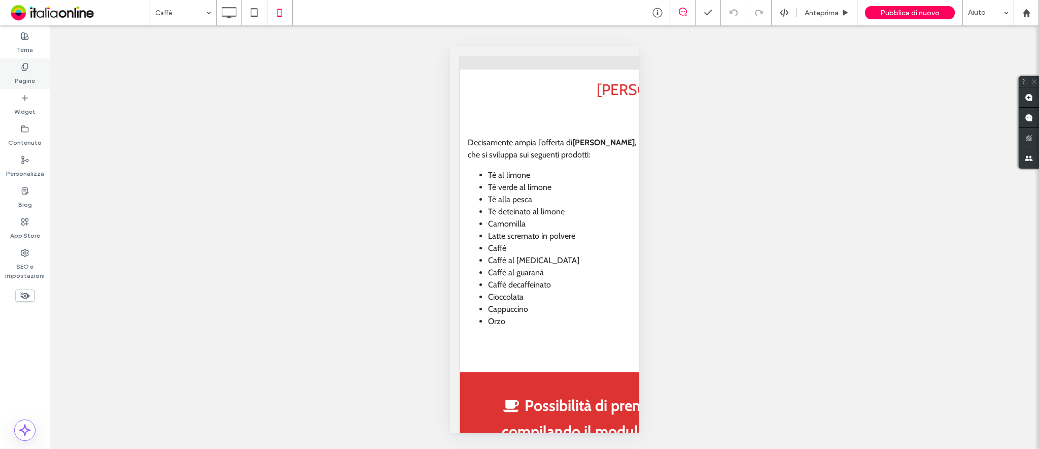
click at [20, 74] on label "Pagine" at bounding box center [25, 78] width 20 height 14
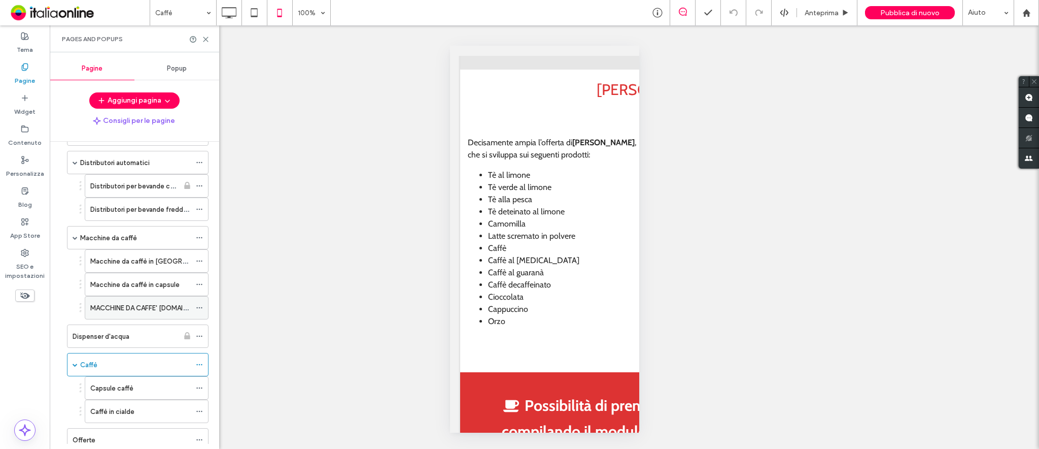
scroll to position [156, 0]
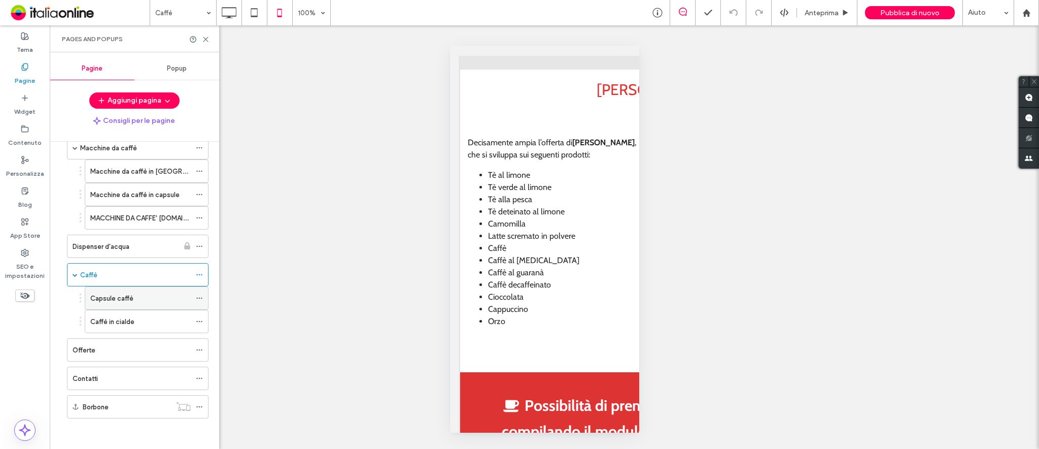
click at [117, 293] on label "Capsule caffè" at bounding box center [111, 298] width 43 height 18
click at [126, 320] on label "Caffè in cialde" at bounding box center [112, 322] width 44 height 18
click at [87, 350] on label "Offerte" at bounding box center [84, 350] width 23 height 18
click at [100, 373] on div "Contatti" at bounding box center [132, 378] width 118 height 11
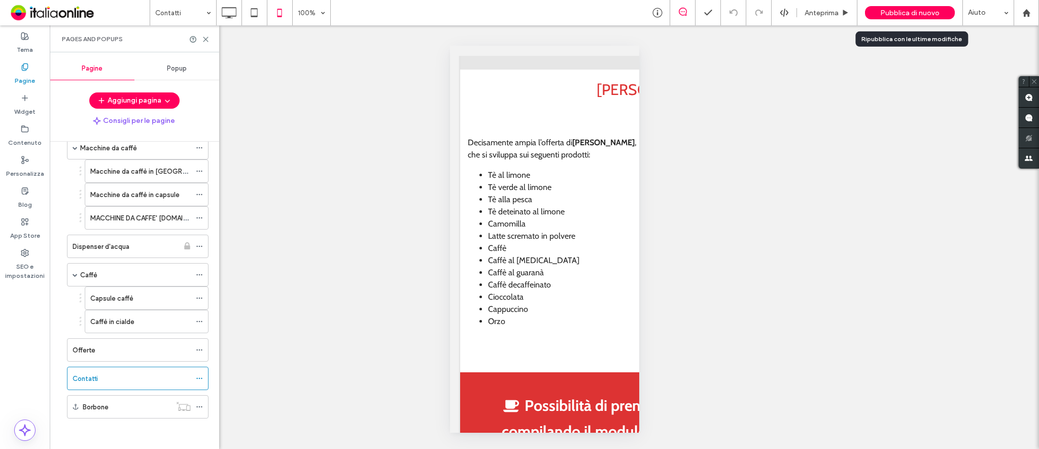
click at [906, 14] on span "Pubblica di nuovo" at bounding box center [910, 13] width 59 height 9
